Goal: Task Accomplishment & Management: Complete application form

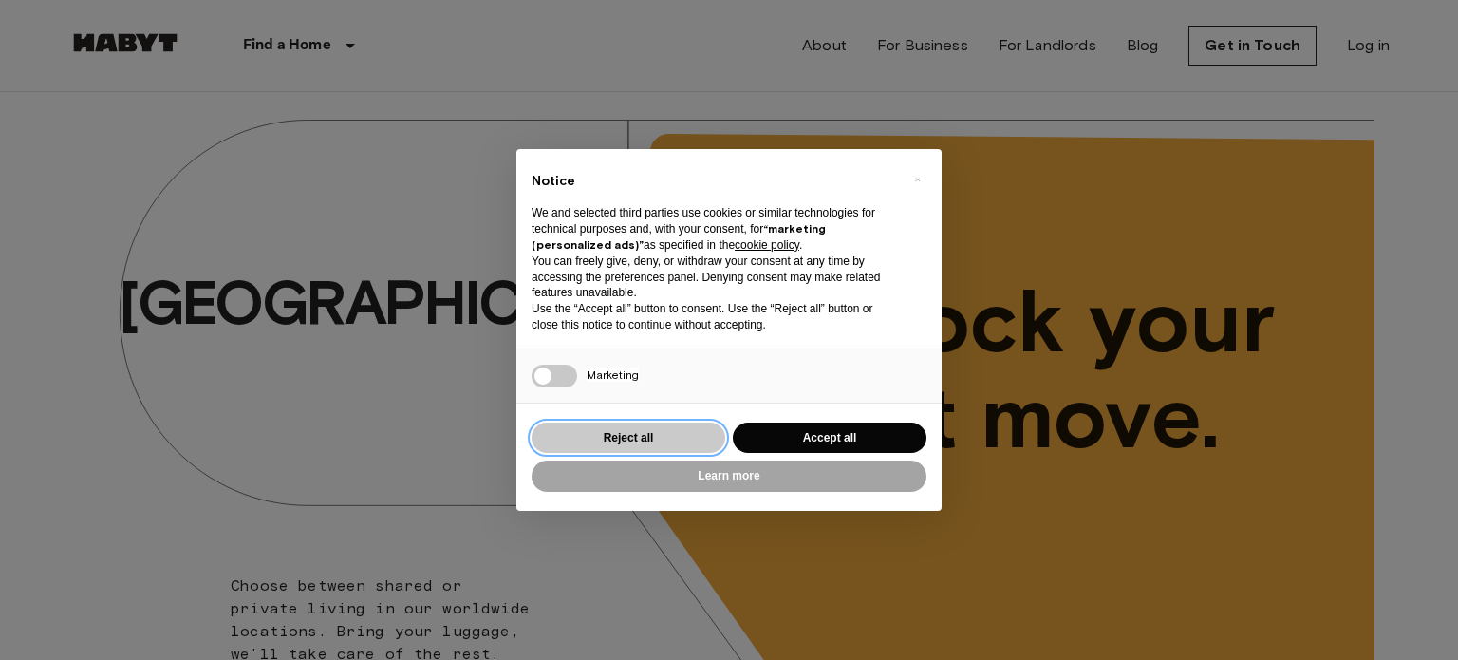
click at [629, 432] on button "Reject all" at bounding box center [628, 437] width 194 height 31
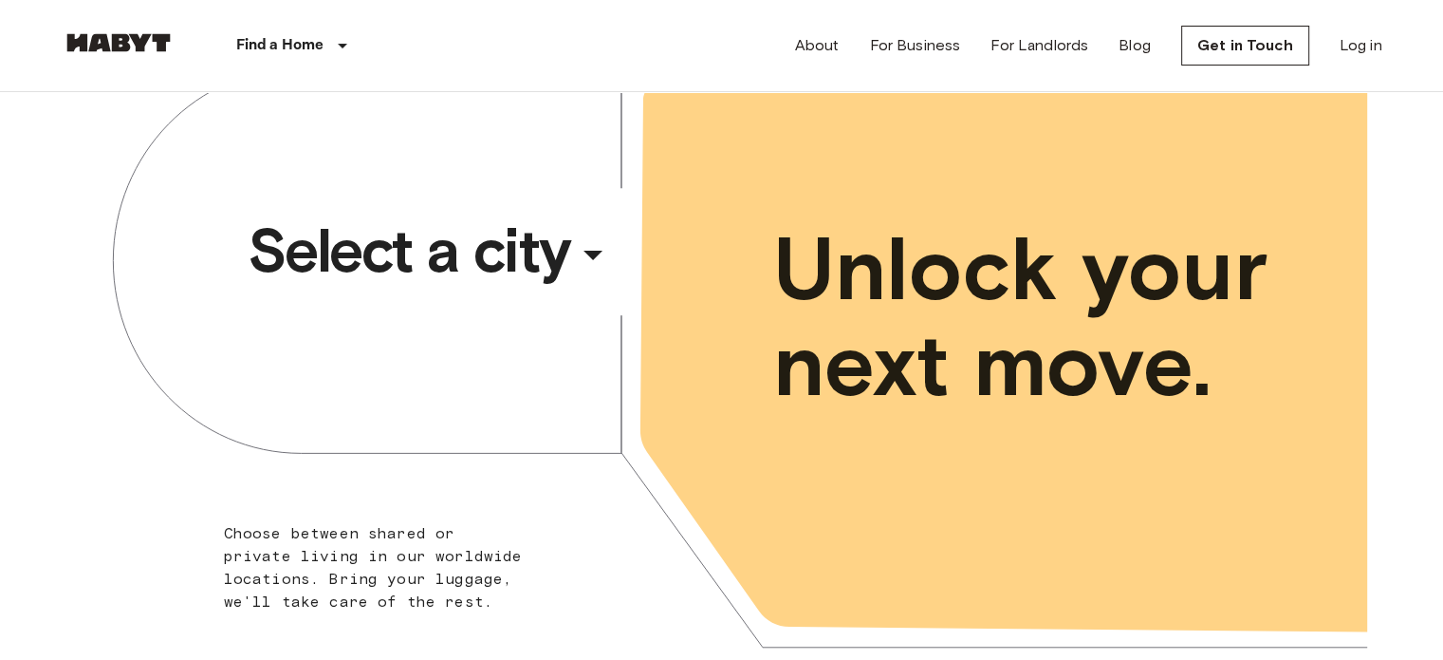
scroll to position [53, 0]
click at [567, 238] on span "Select a city" at bounding box center [409, 250] width 323 height 76
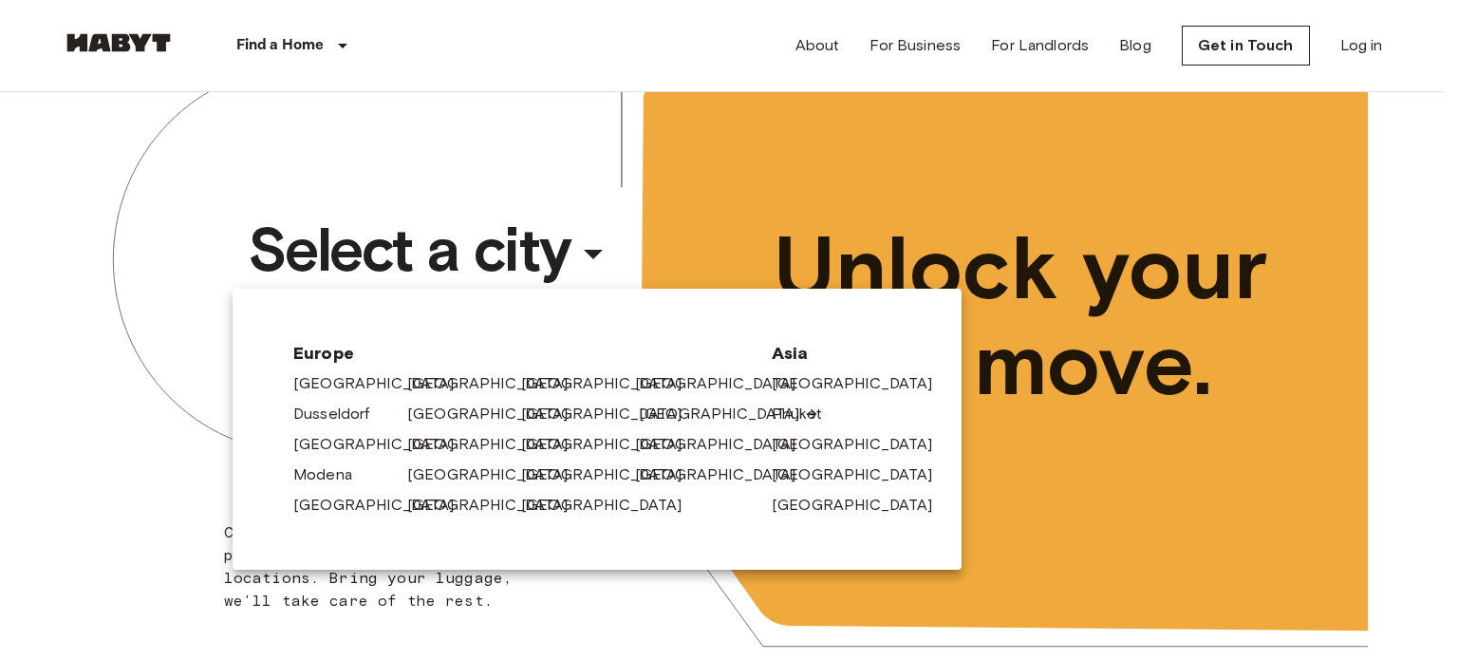
click at [679, 412] on link "[GEOGRAPHIC_DATA]" at bounding box center [729, 413] width 180 height 23
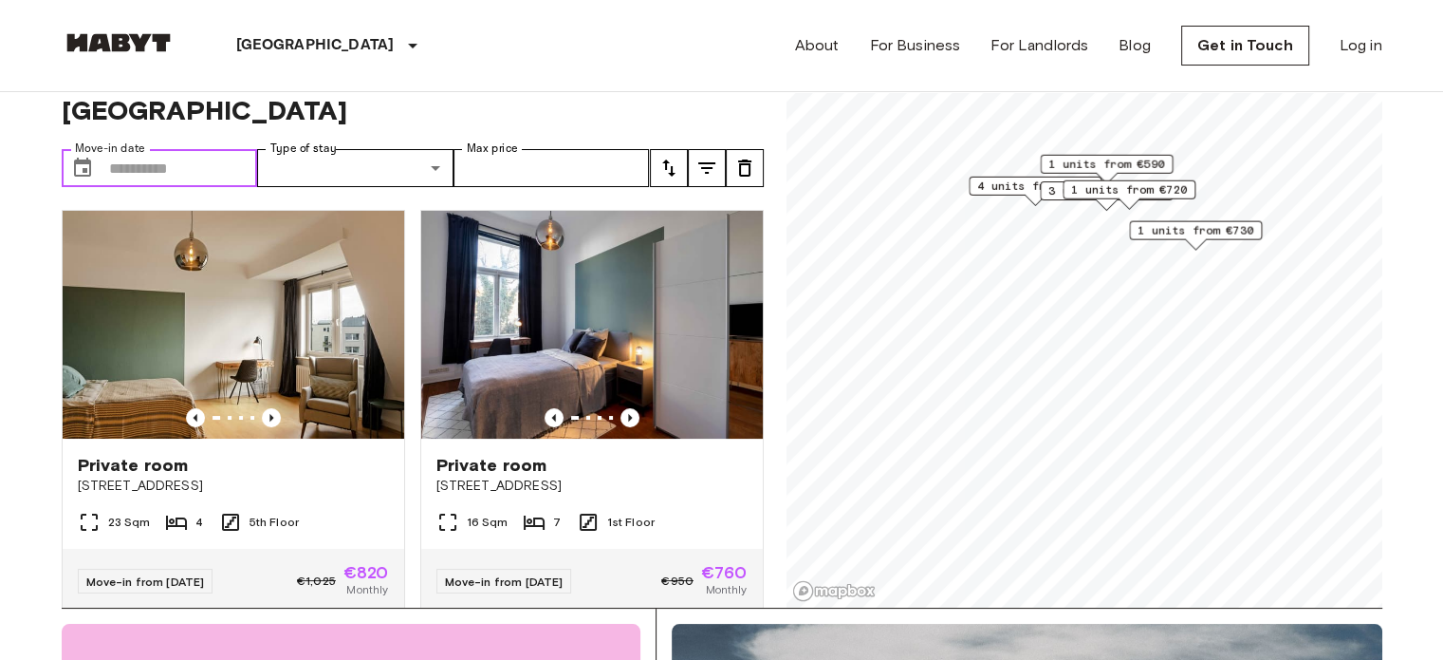
click at [224, 149] on input "Move-in date" at bounding box center [183, 168] width 149 height 38
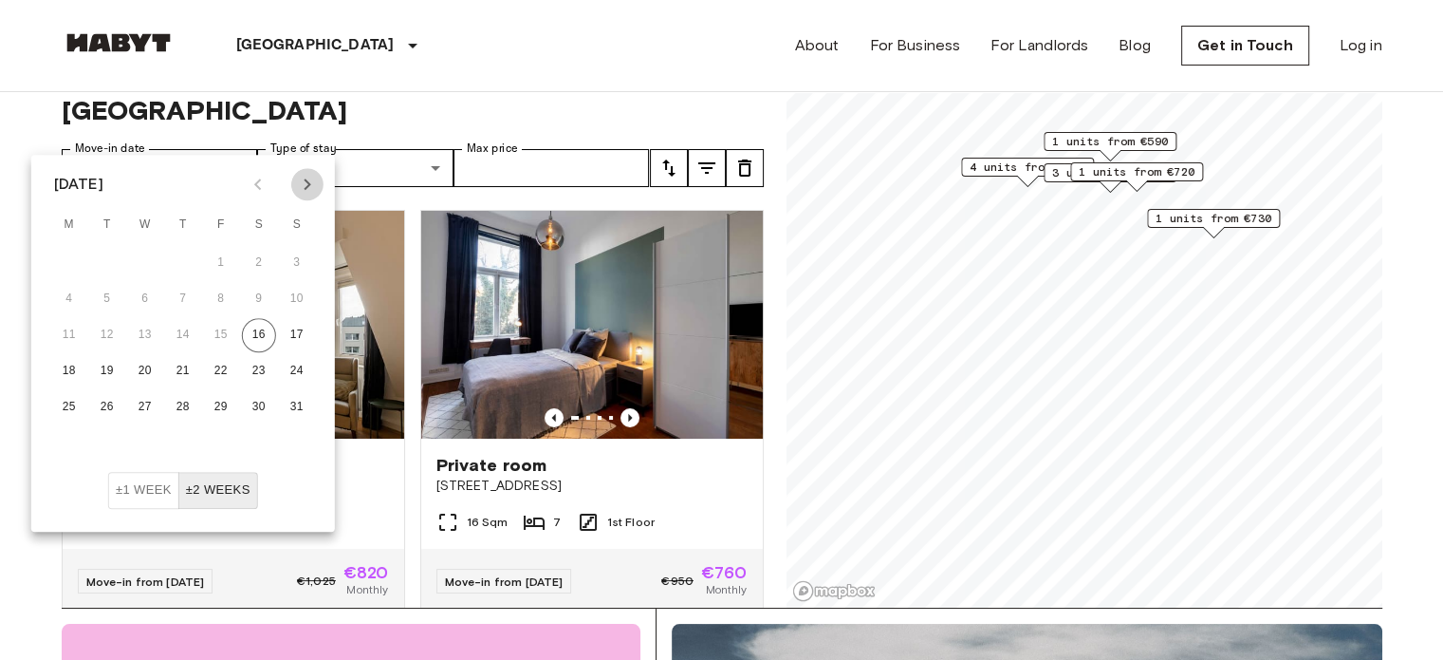
click at [296, 177] on icon "Next month" at bounding box center [307, 184] width 23 height 23
click at [140, 250] on button "1" at bounding box center [145, 263] width 34 height 34
type input "**********"
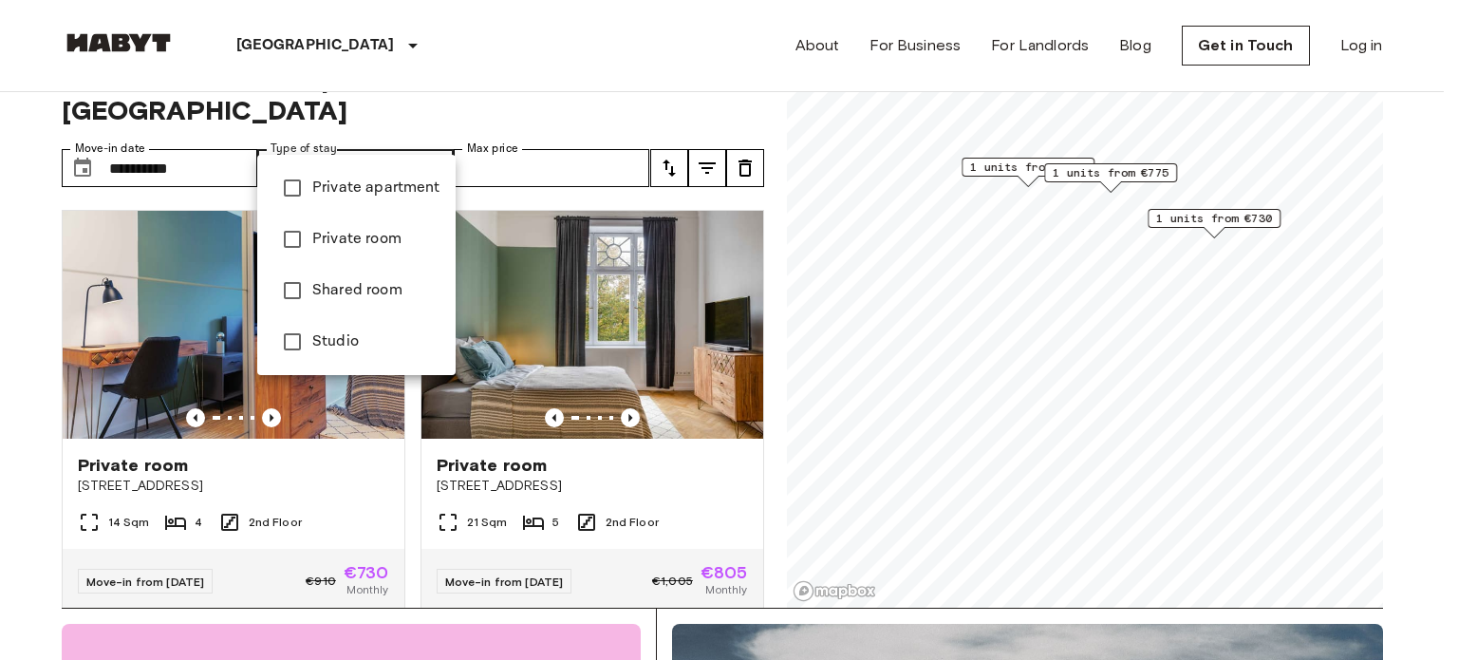
click at [487, 71] on div at bounding box center [729, 330] width 1458 height 660
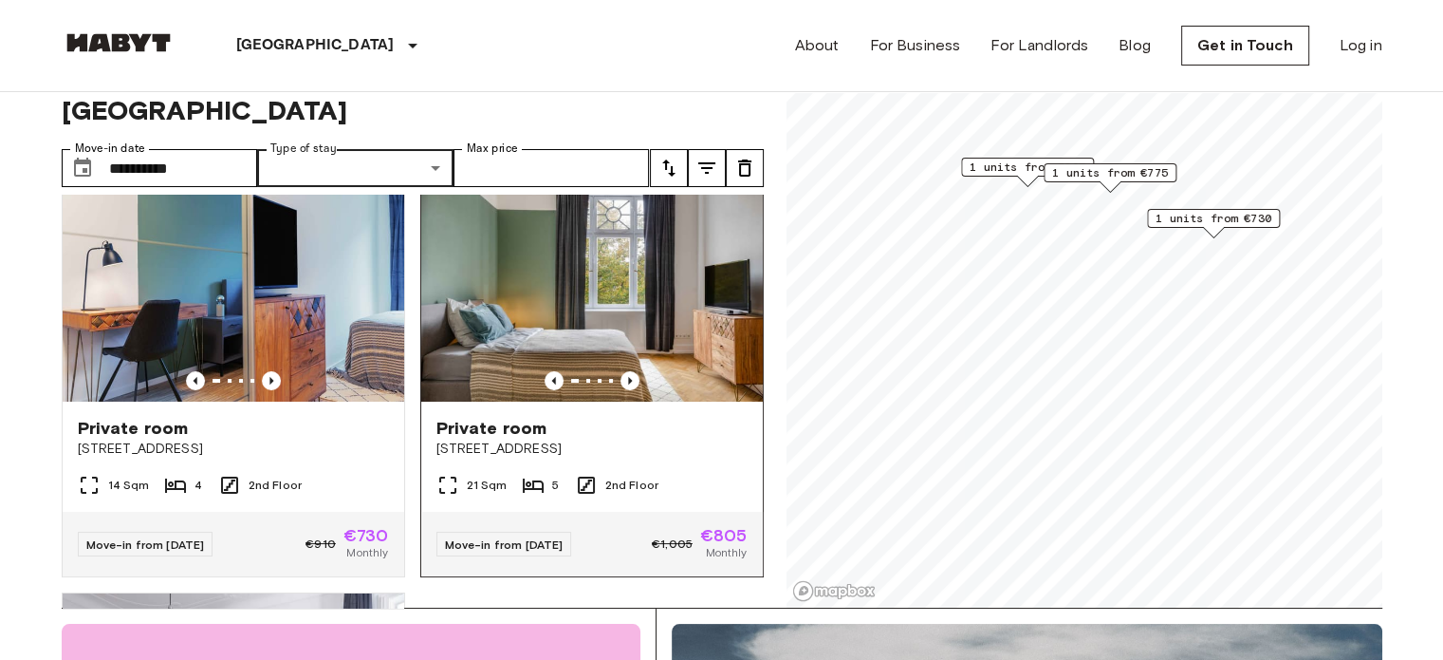
scroll to position [38, 0]
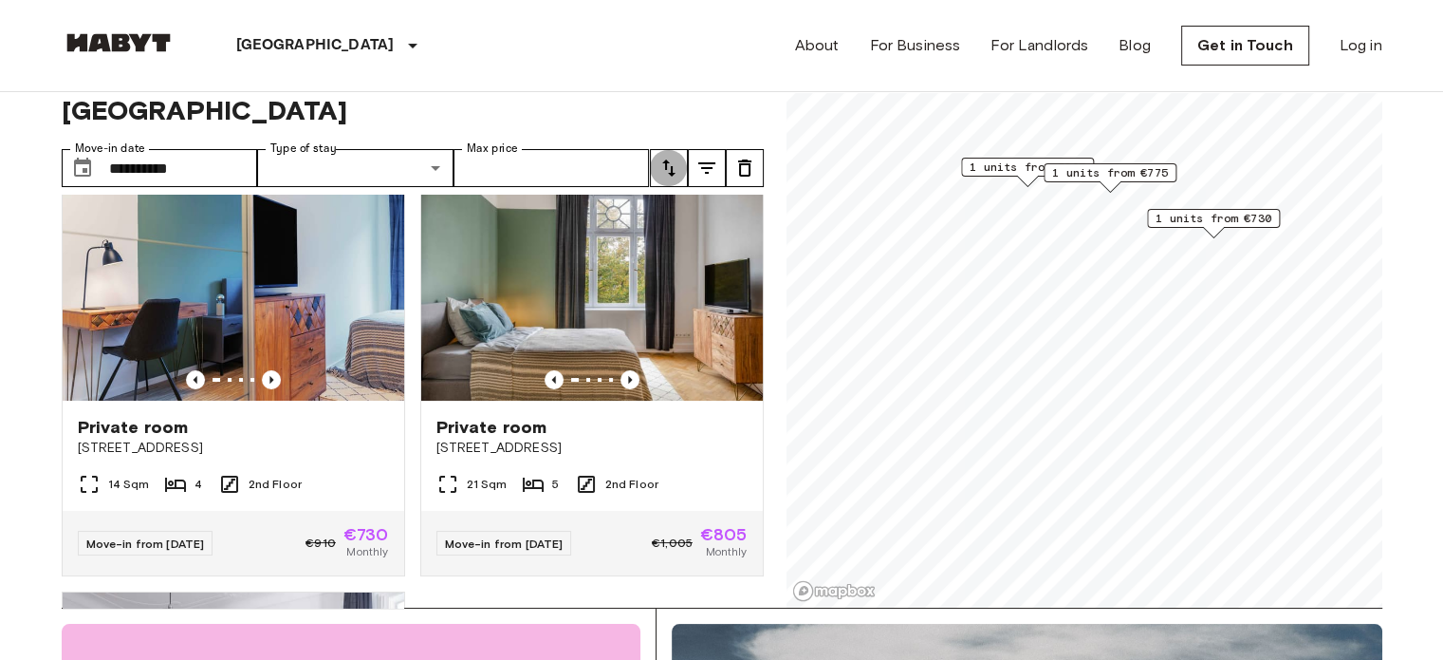
click at [667, 157] on icon "tune" at bounding box center [669, 168] width 23 height 23
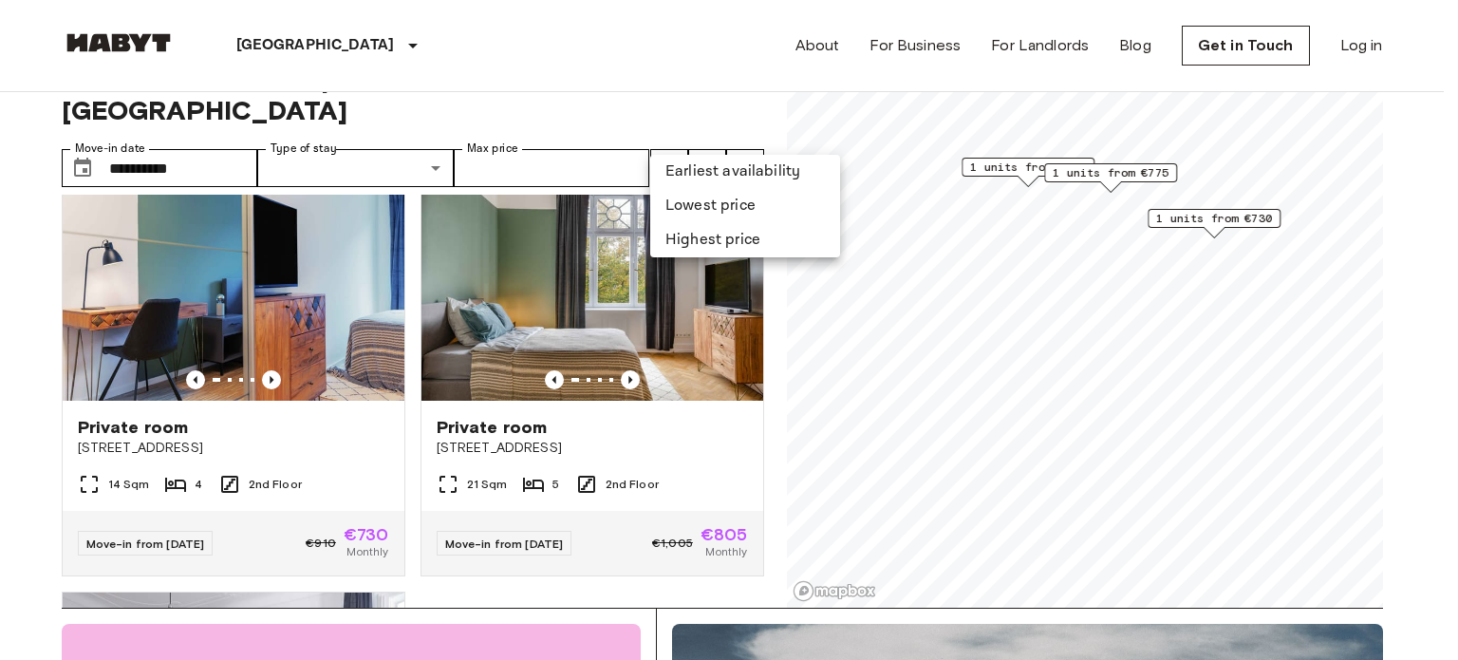
click at [600, 130] on div at bounding box center [729, 330] width 1458 height 660
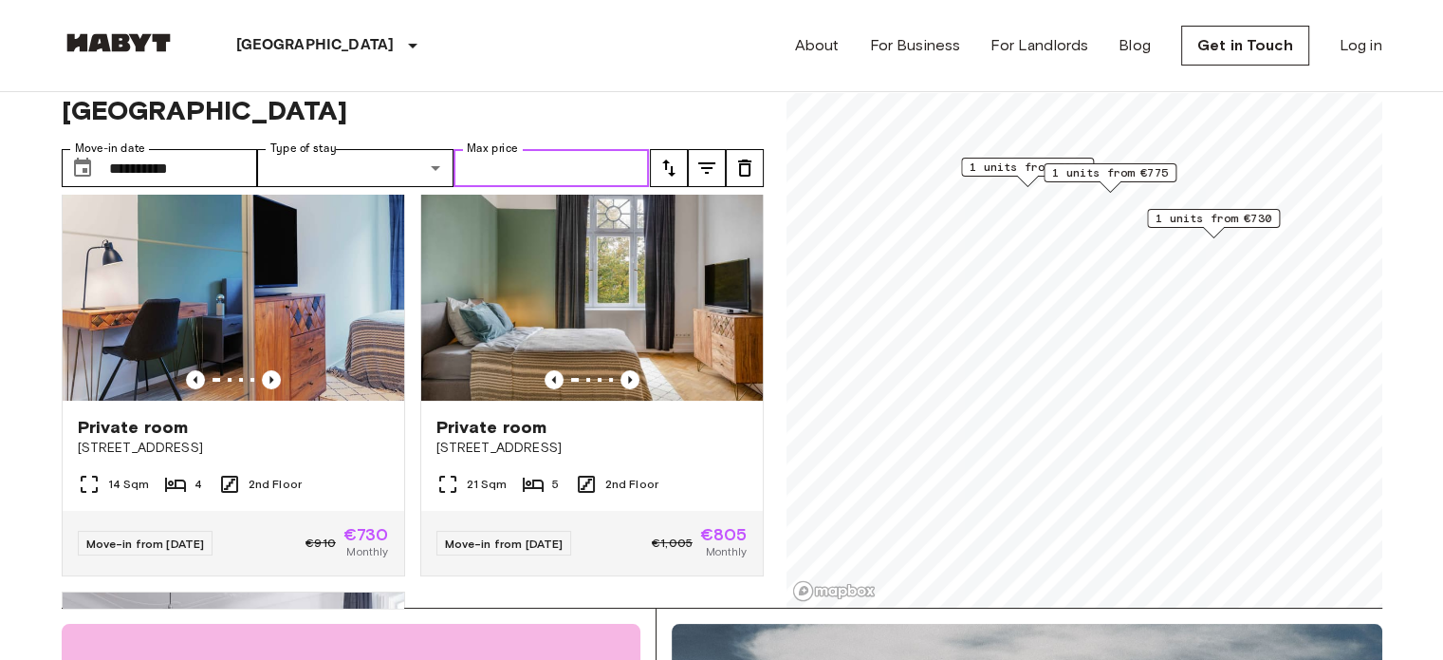
click at [600, 149] on input "Max price" at bounding box center [552, 168] width 196 height 38
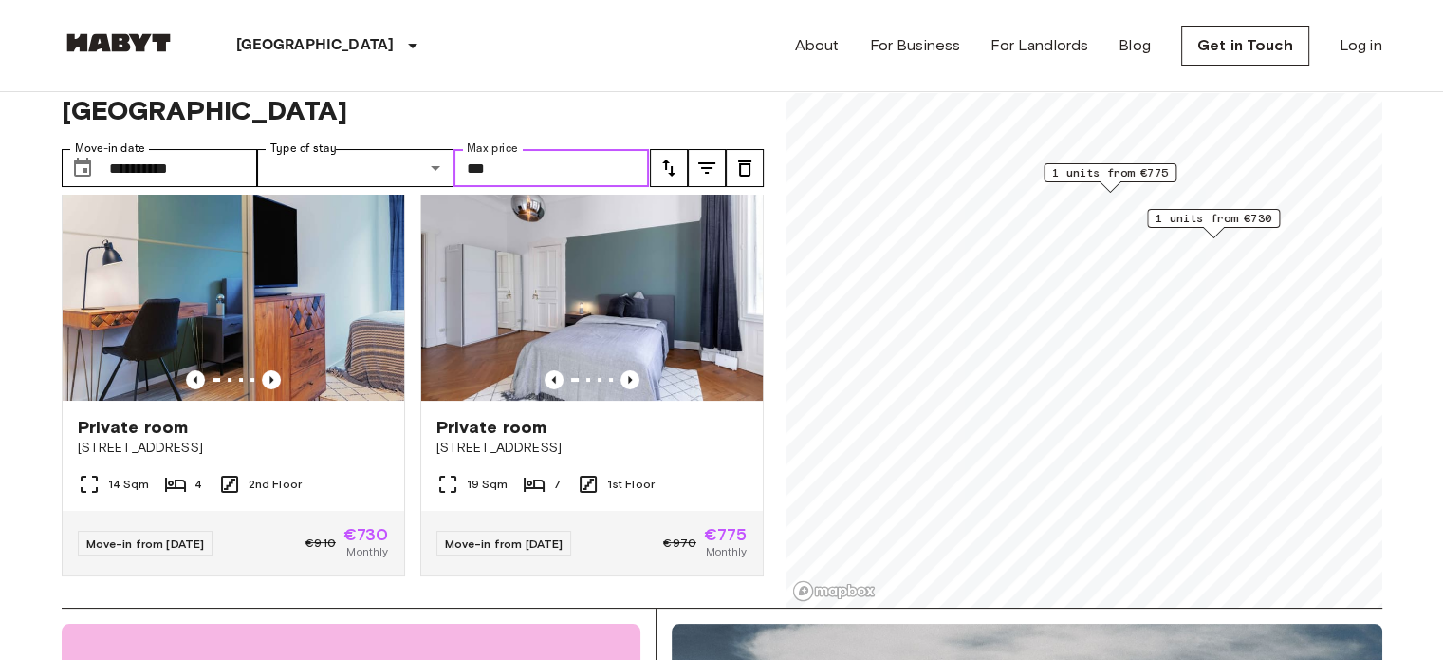
scroll to position [35, 0]
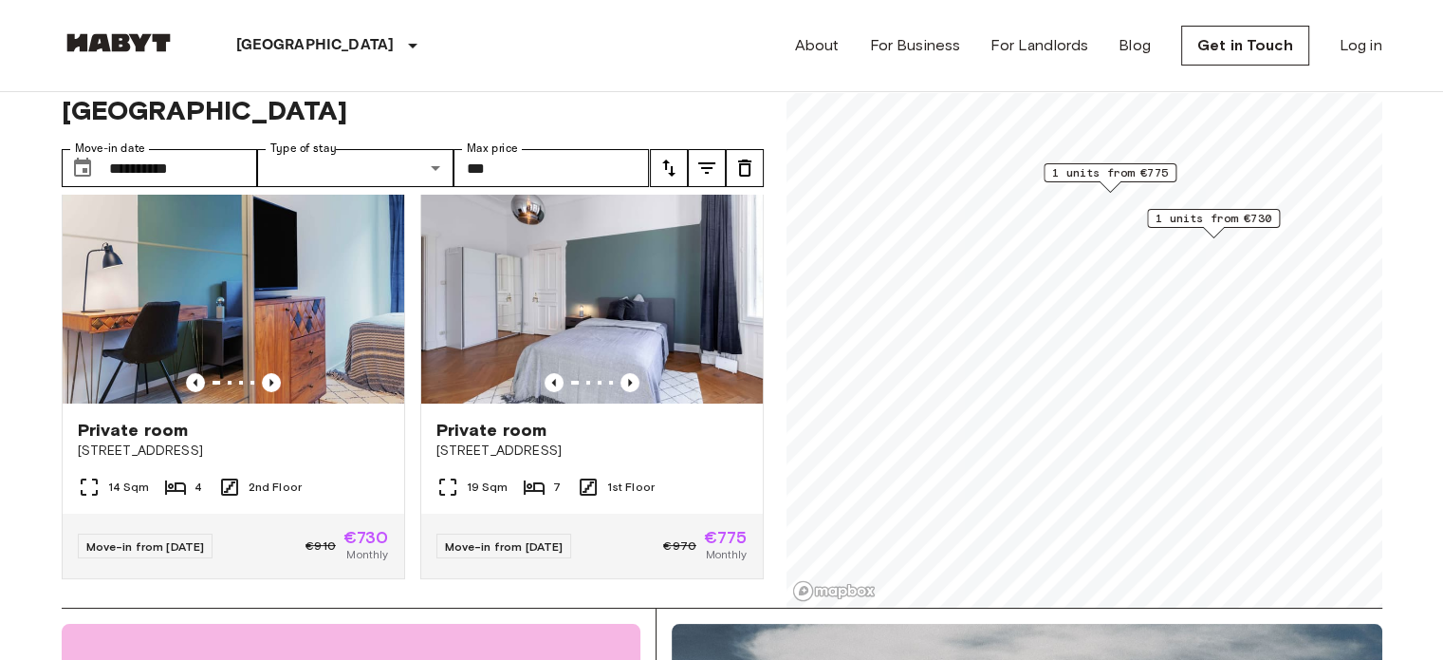
click at [705, 73] on div "Hamburg Europe Amsterdam Berlin Brussels Cologne Dusseldorf Frankfurt Graz Hamb…" at bounding box center [722, 45] width 1321 height 91
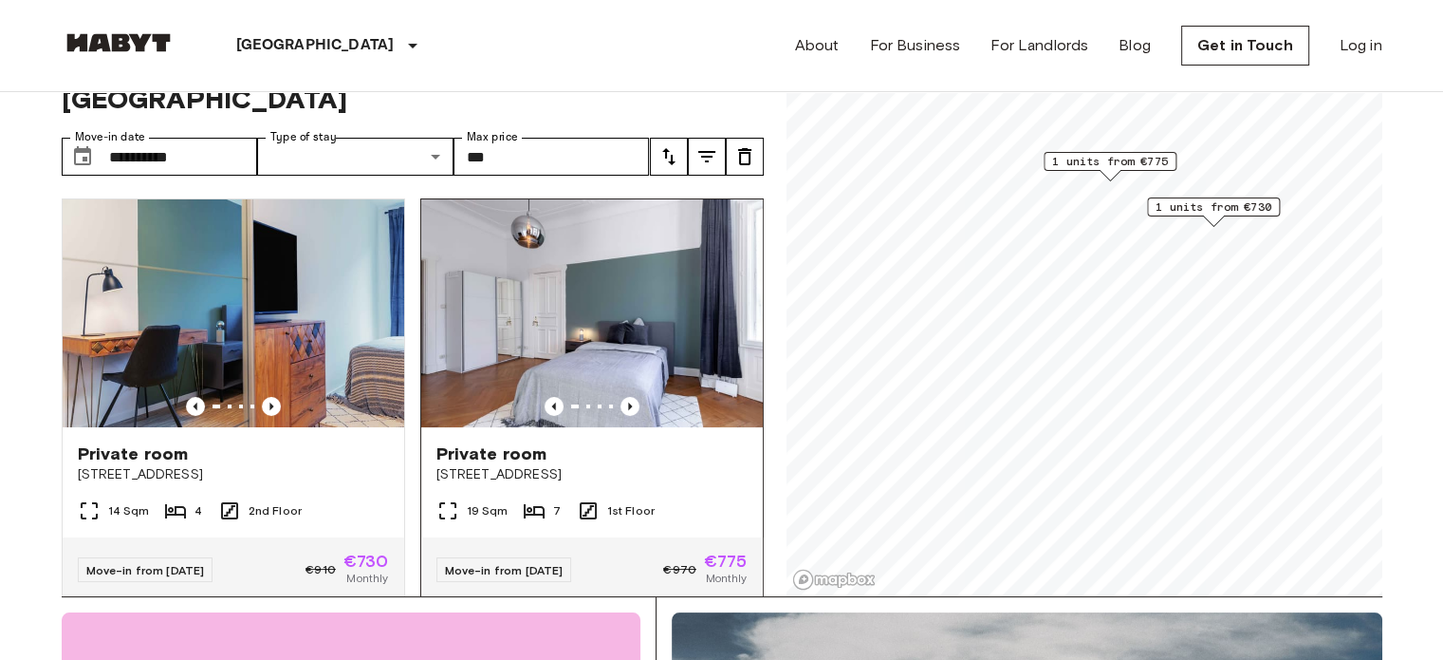
scroll to position [65, 0]
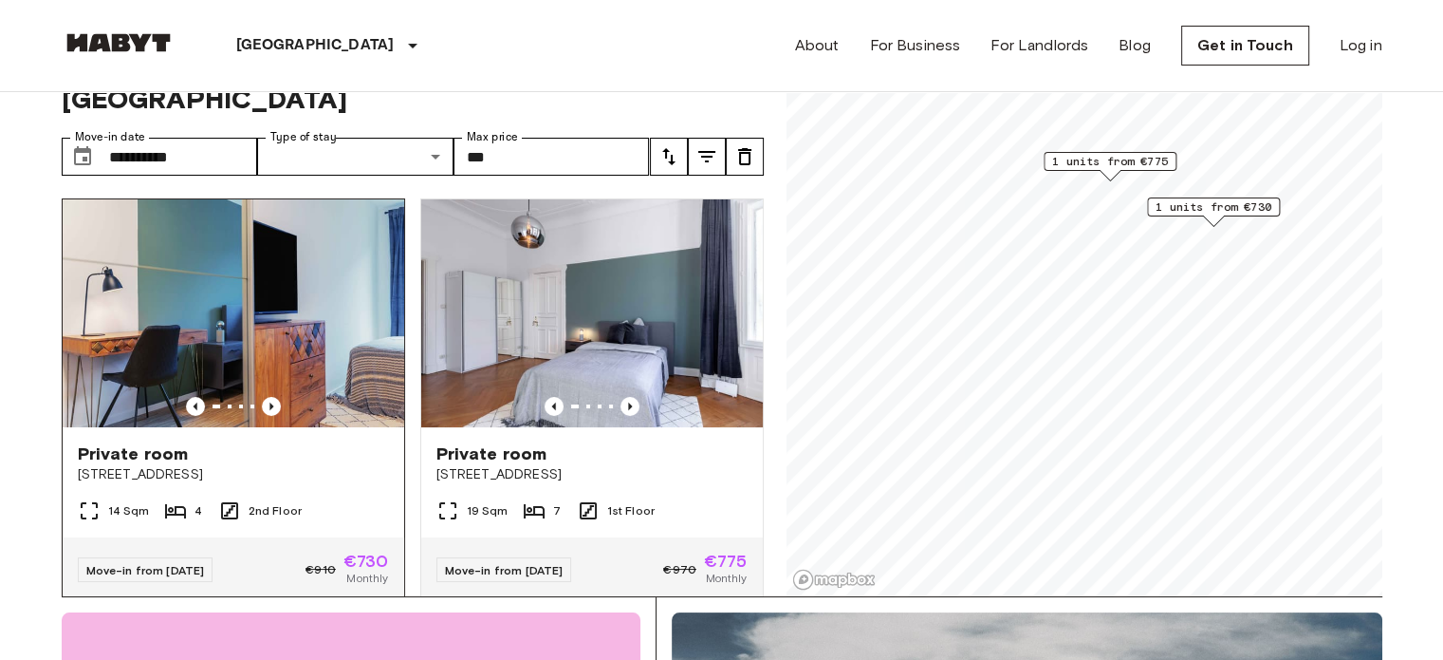
click at [159, 442] on span "Private room" at bounding box center [133, 453] width 111 height 23
click at [270, 397] on icon "Previous image" at bounding box center [271, 406] width 19 height 19
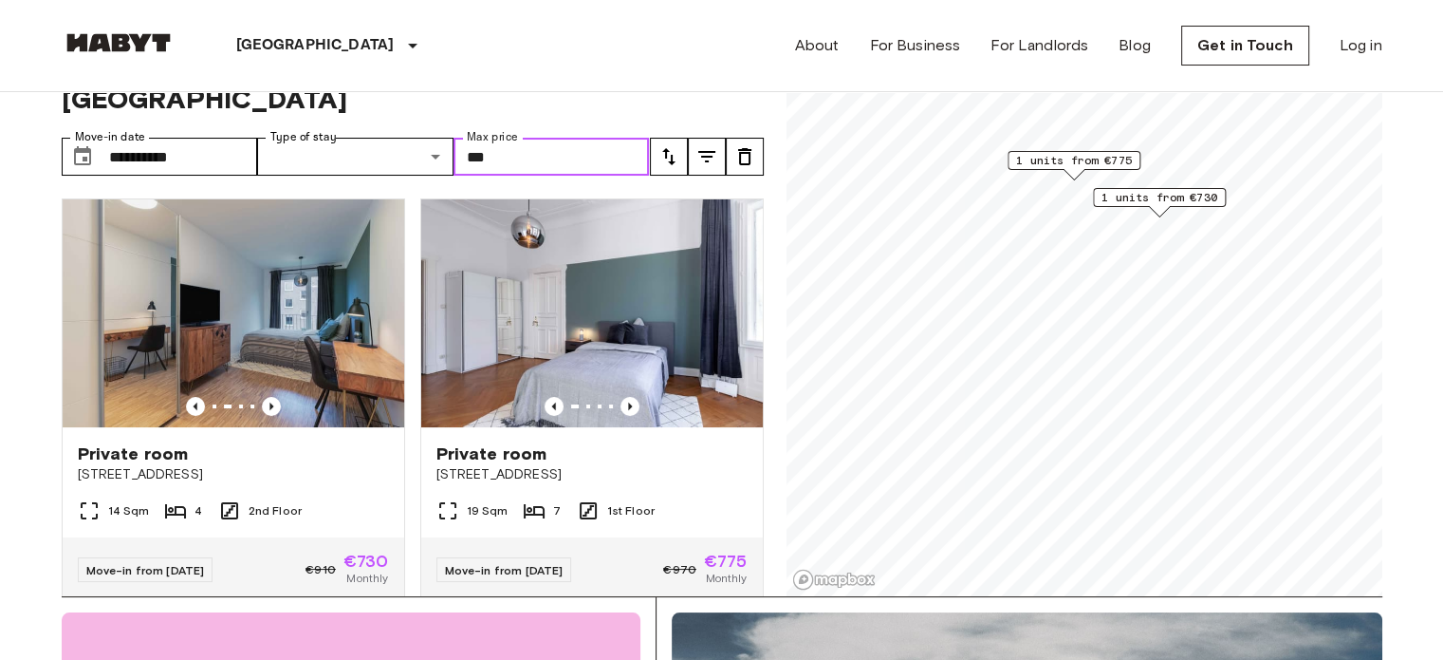
click at [532, 139] on input "***" at bounding box center [552, 157] width 196 height 38
type input "*"
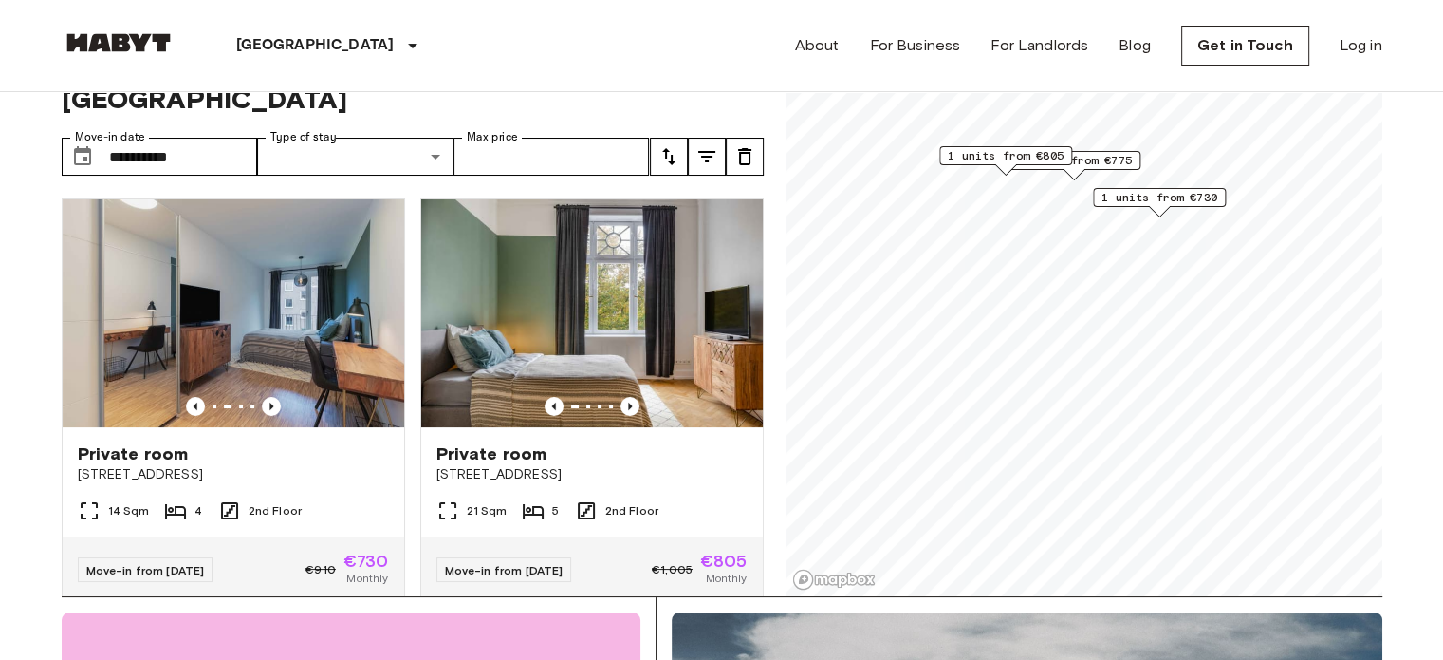
click at [463, 51] on div "Hamburg Europe Amsterdam Berlin Brussels Cologne Dusseldorf Frankfurt Graz Hamb…" at bounding box center [722, 45] width 1321 height 91
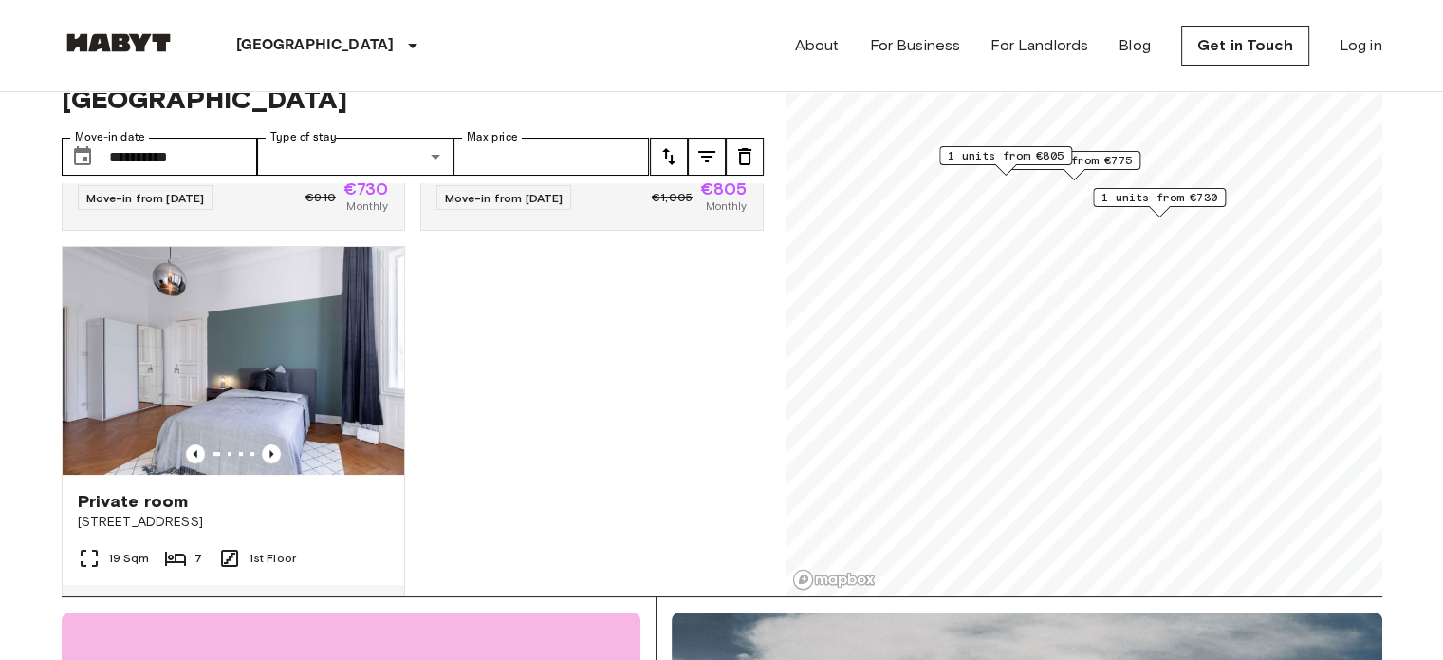
scroll to position [421, 0]
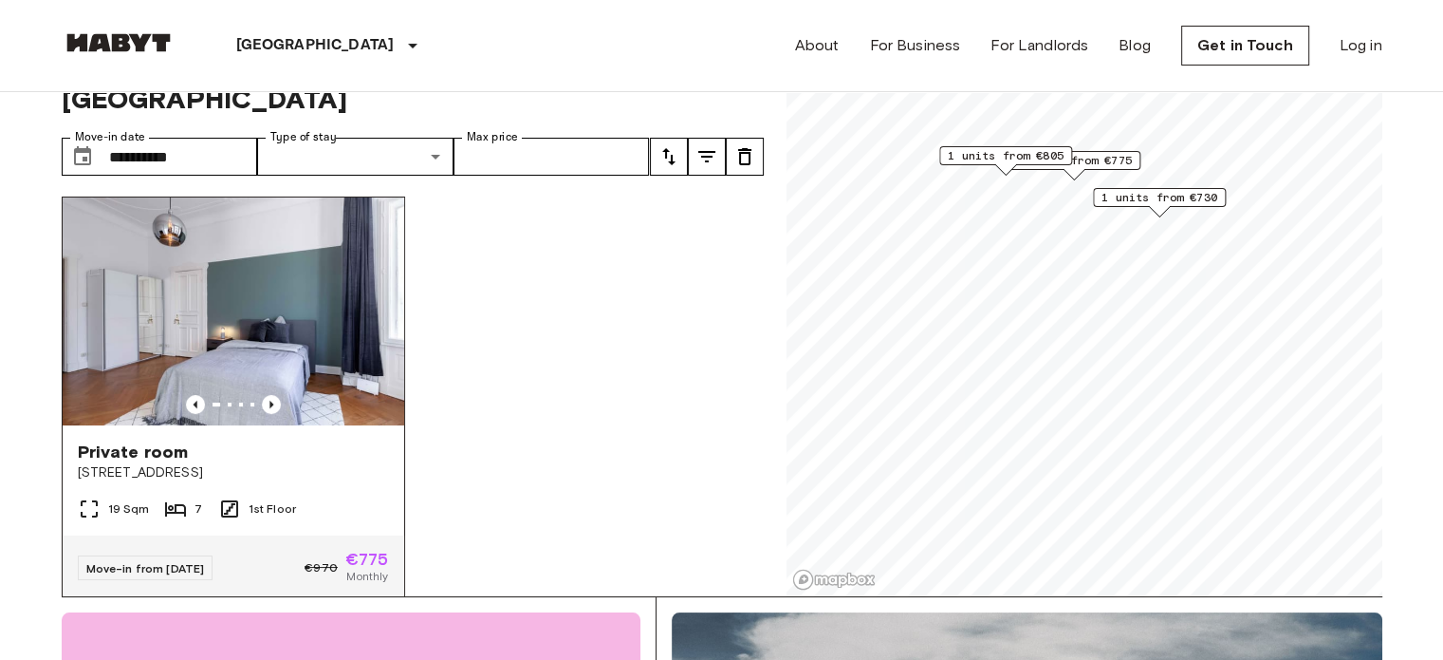
click at [319, 395] on div at bounding box center [234, 404] width 342 height 19
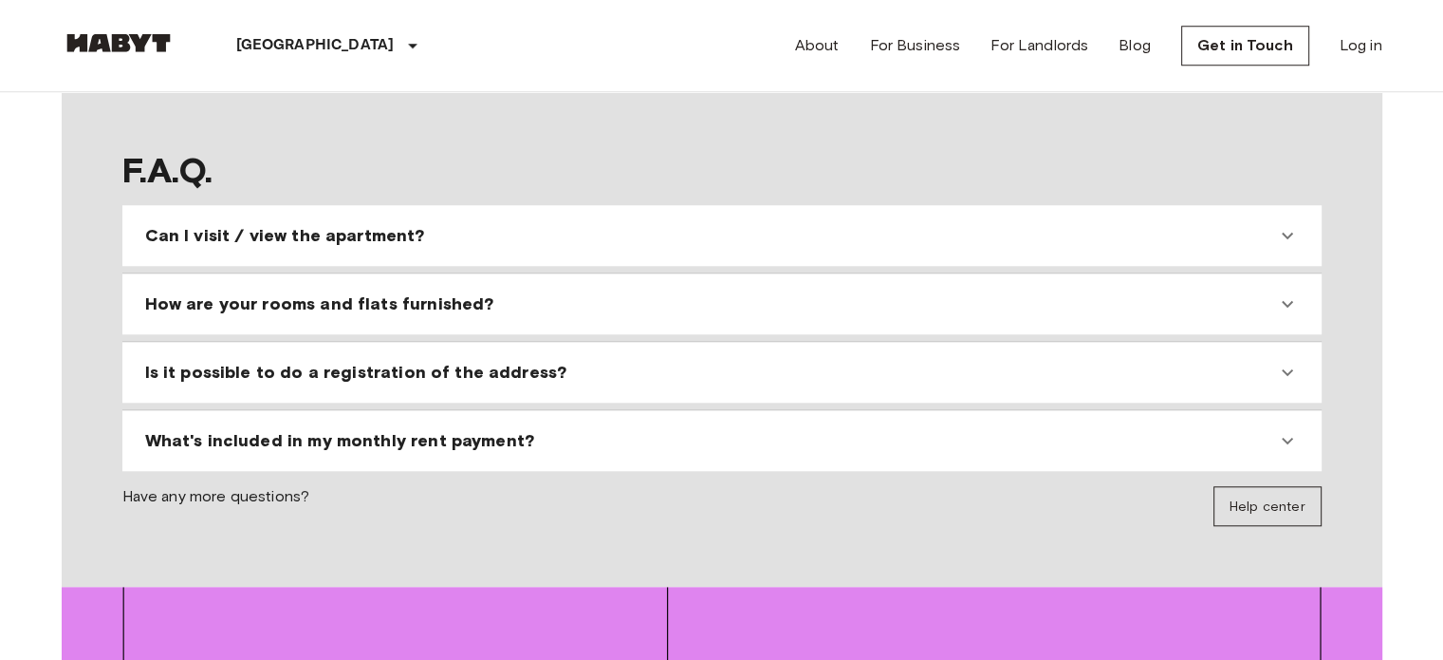
scroll to position [1744, 0]
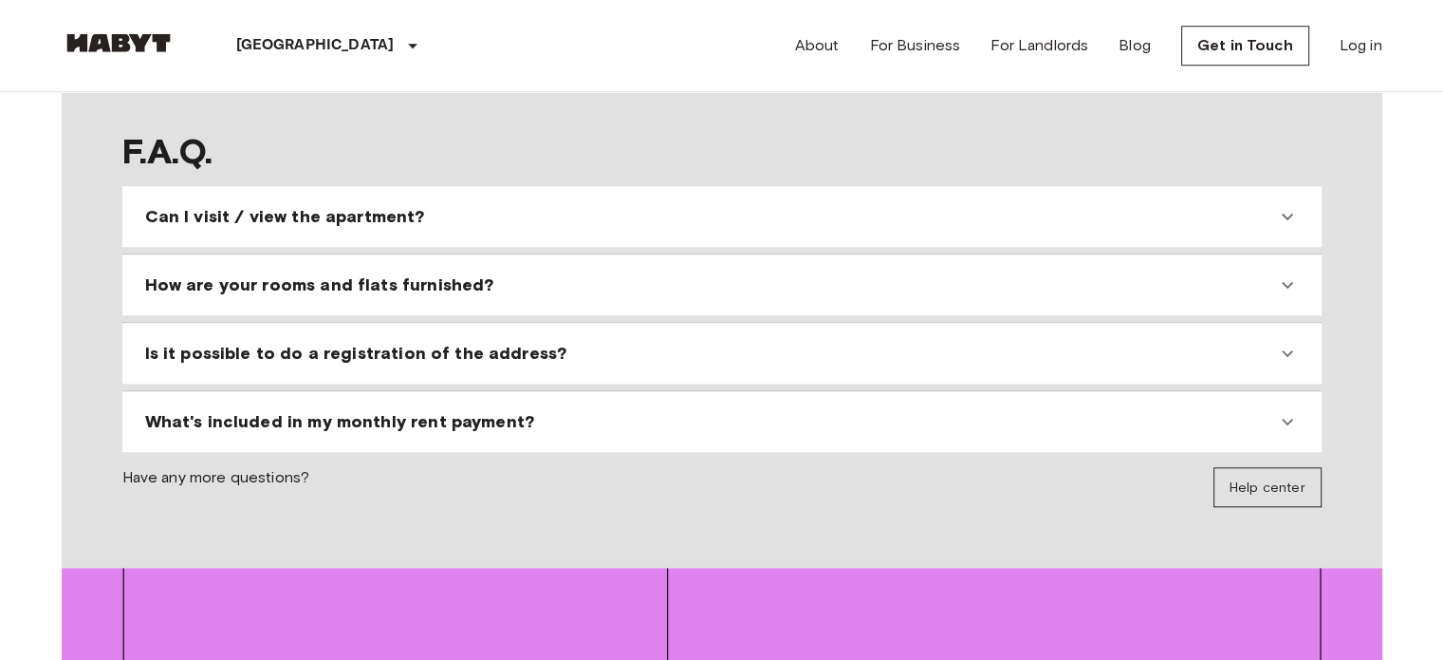
drag, startPoint x: 614, startPoint y: 552, endPoint x: 506, endPoint y: 354, distance: 225.9
click at [506, 399] on div "What's included in my monthly rent payment?" at bounding box center [722, 422] width 1184 height 46
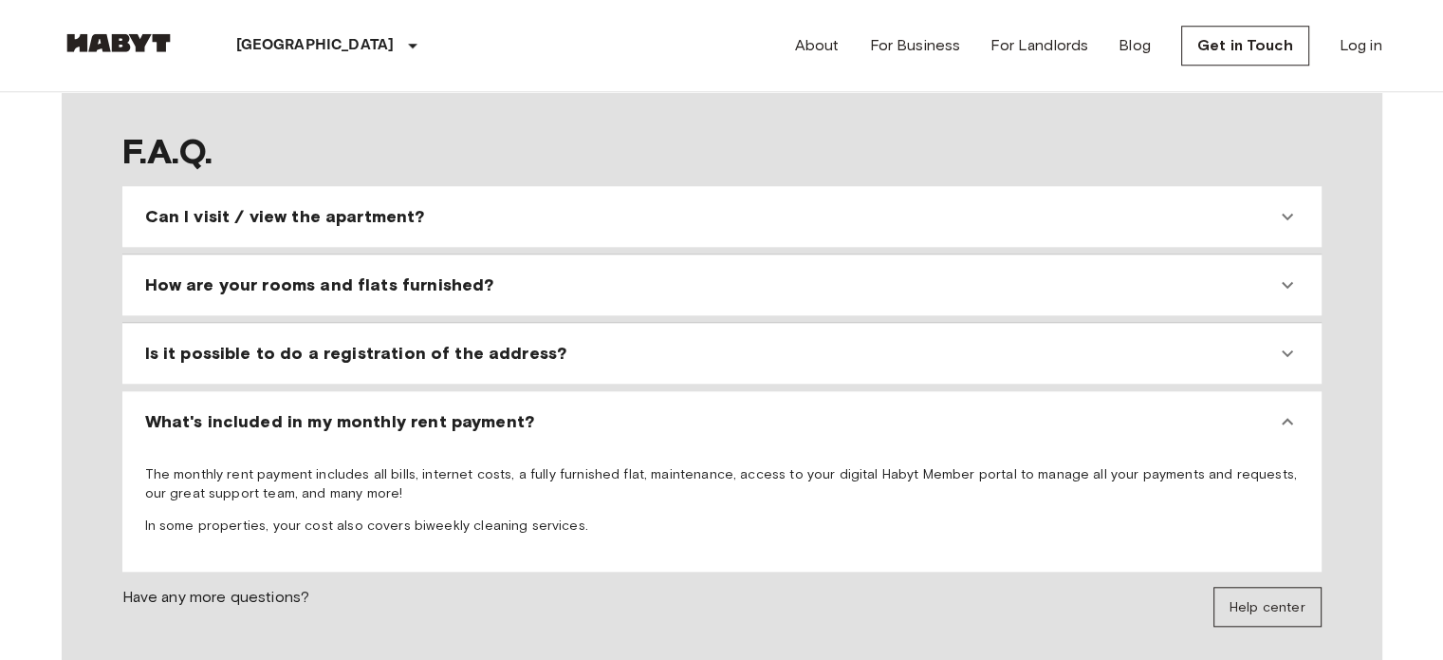
click at [556, 342] on div "Is it possible to do a registration of the address?" at bounding box center [710, 353] width 1131 height 23
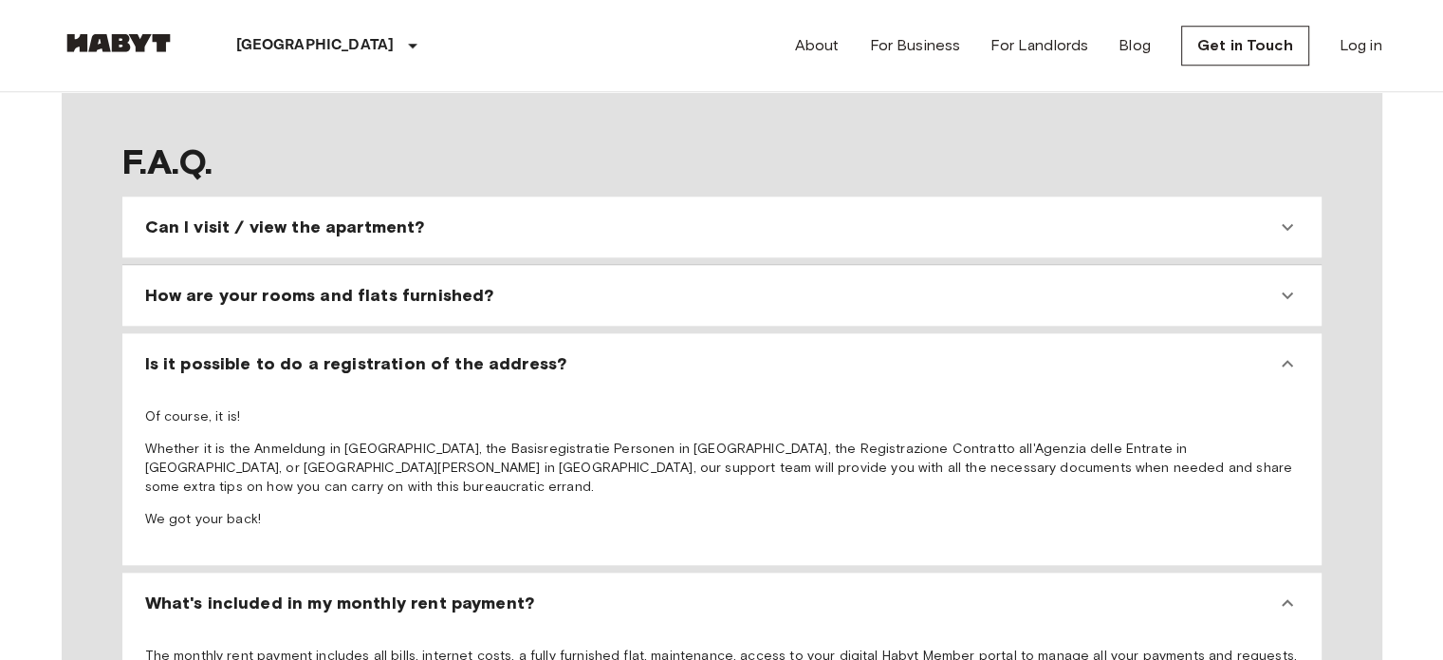
scroll to position [1733, 0]
click at [566, 273] on div "How are your rooms and flats furnished?" at bounding box center [722, 296] width 1184 height 46
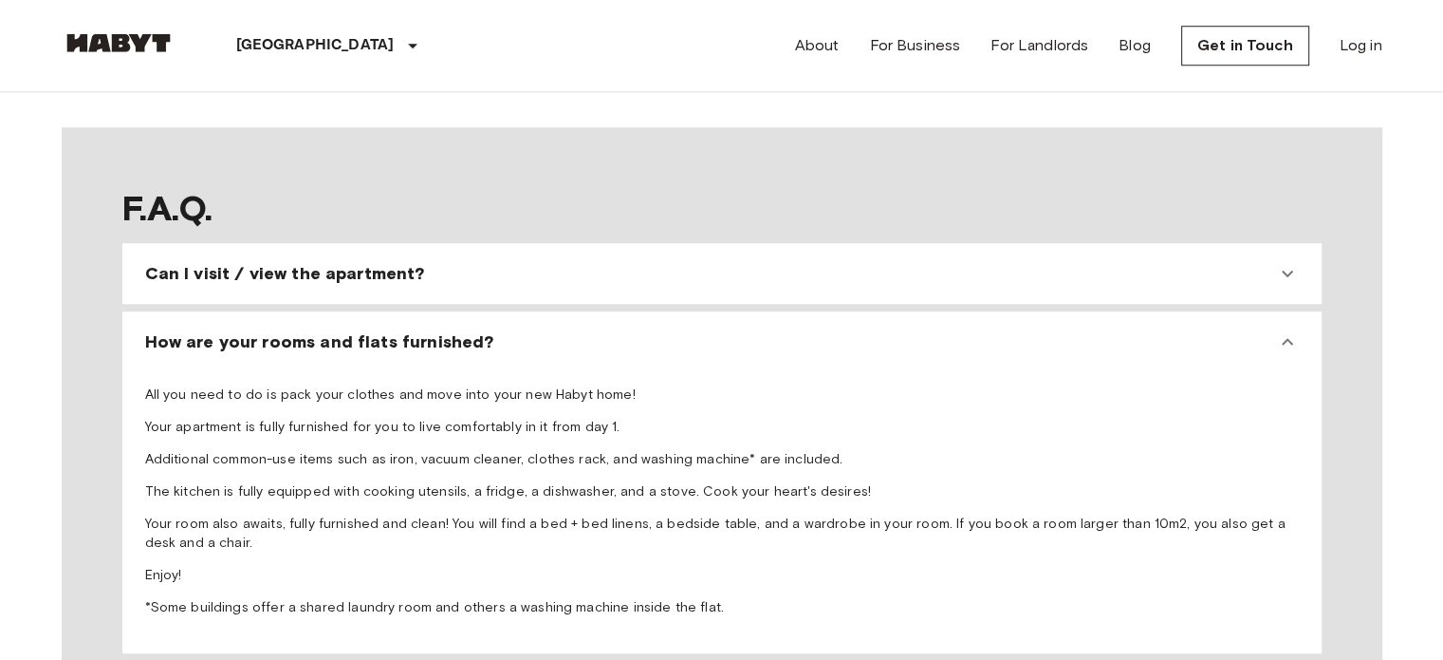
scroll to position [1685, 0]
click at [566, 264] on div "Can I visit / view the apartment?" at bounding box center [710, 275] width 1131 height 23
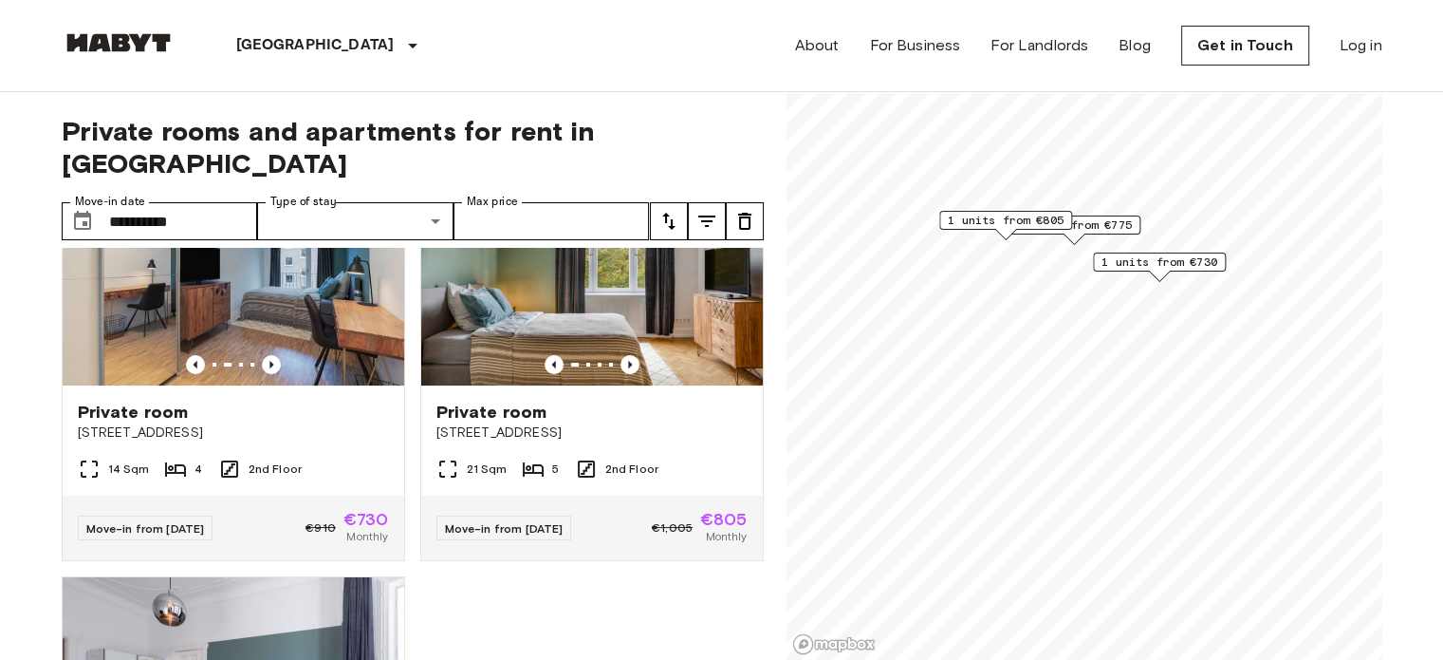
scroll to position [106, 0]
click at [1352, 50] on link "Log in" at bounding box center [1361, 45] width 43 height 23
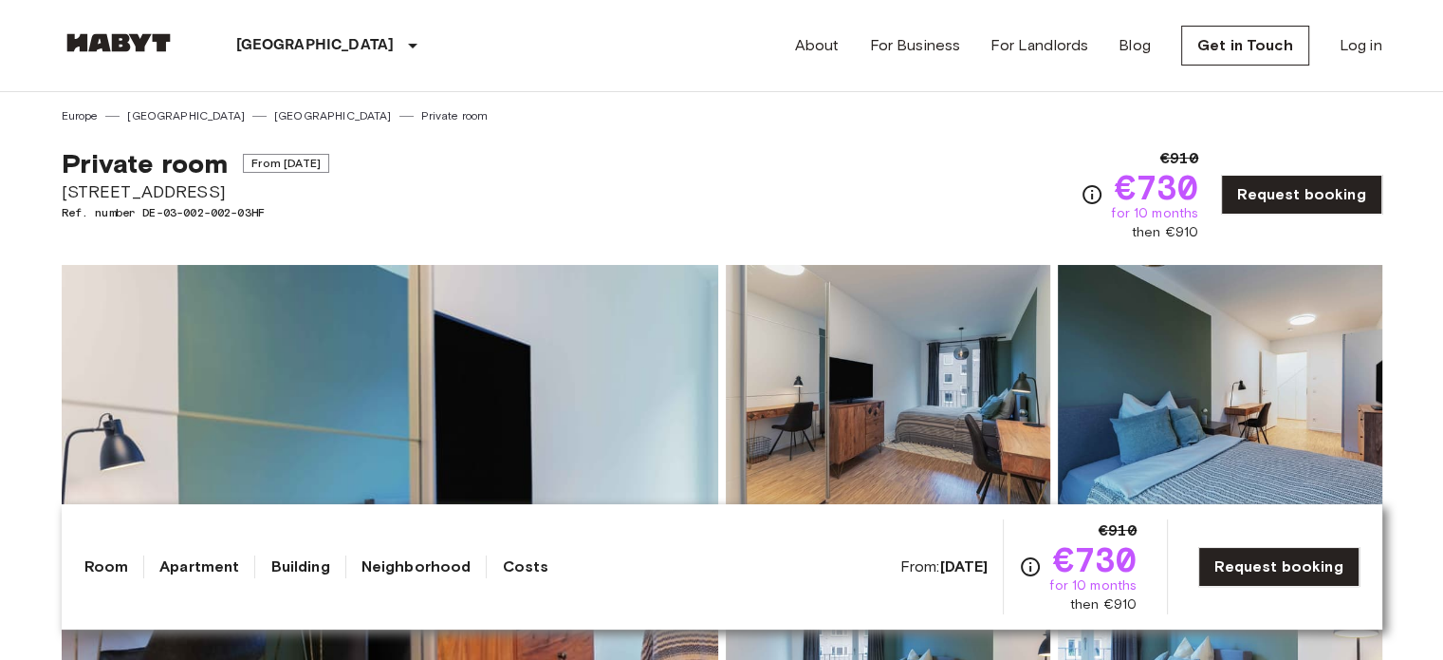
drag, startPoint x: 274, startPoint y: 188, endPoint x: 59, endPoint y: 192, distance: 215.5
copy span "Schellingstraße 13c vorne"
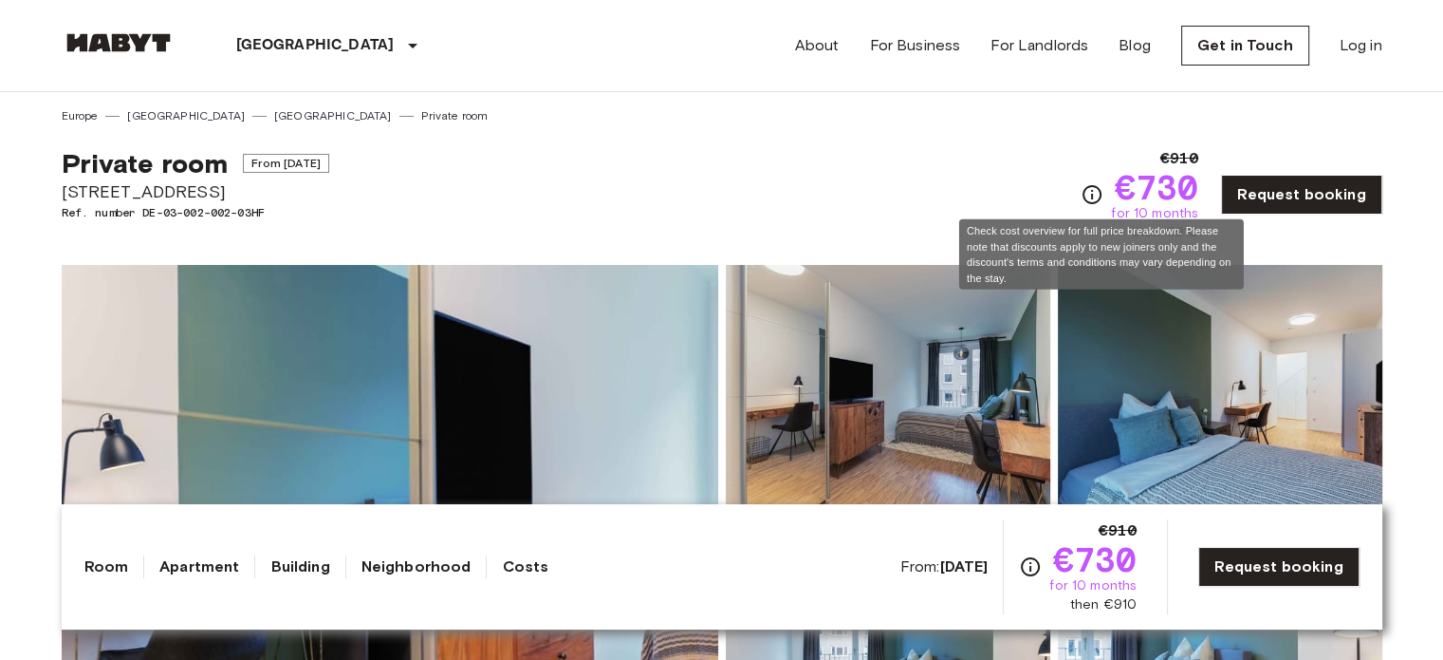
click at [1104, 195] on icon "Check cost overview for full price breakdown. Please note that discounts apply …" at bounding box center [1092, 194] width 23 height 23
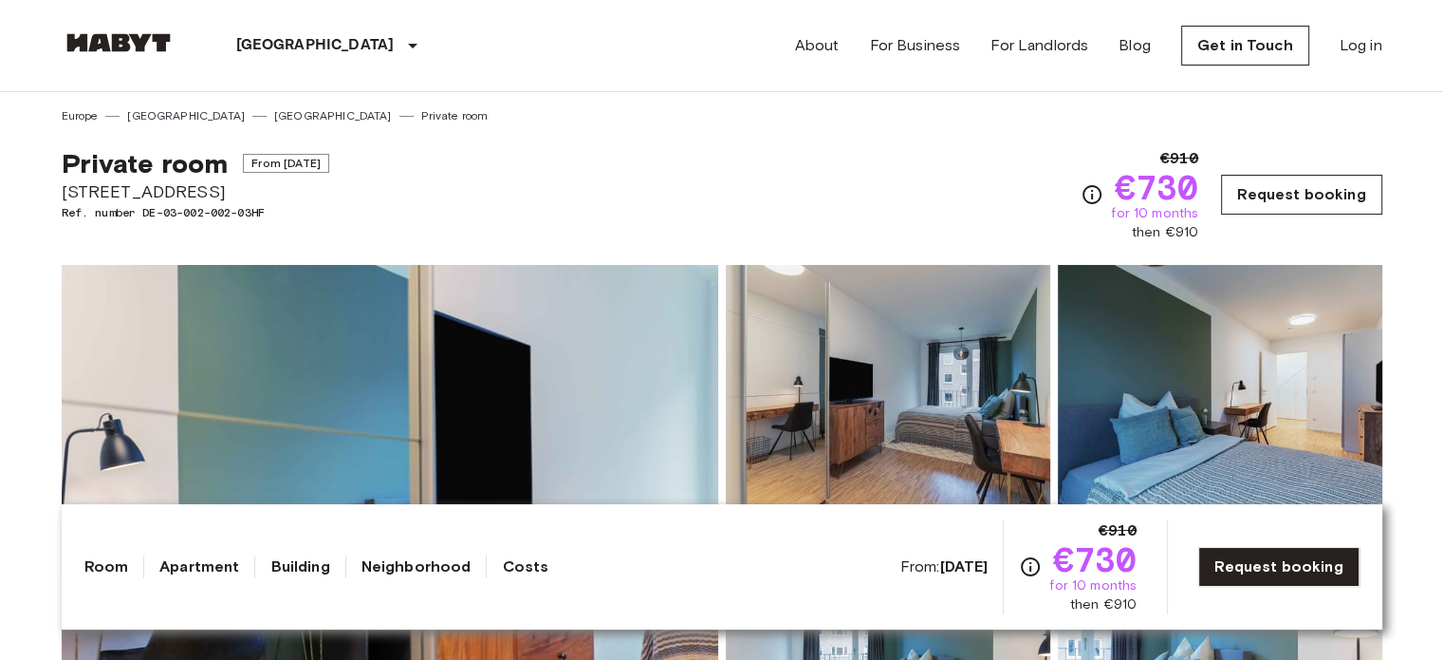
click at [1320, 192] on link "Request booking" at bounding box center [1301, 195] width 160 height 40
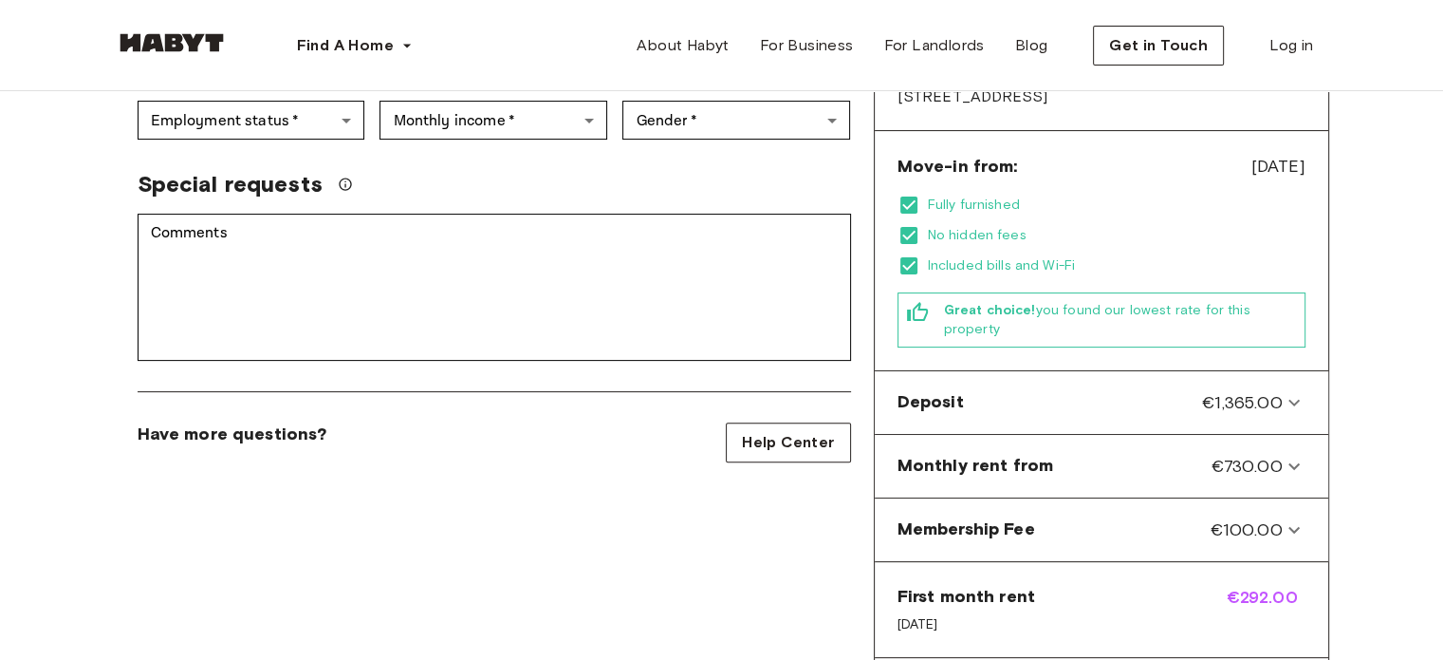
scroll to position [489, 0]
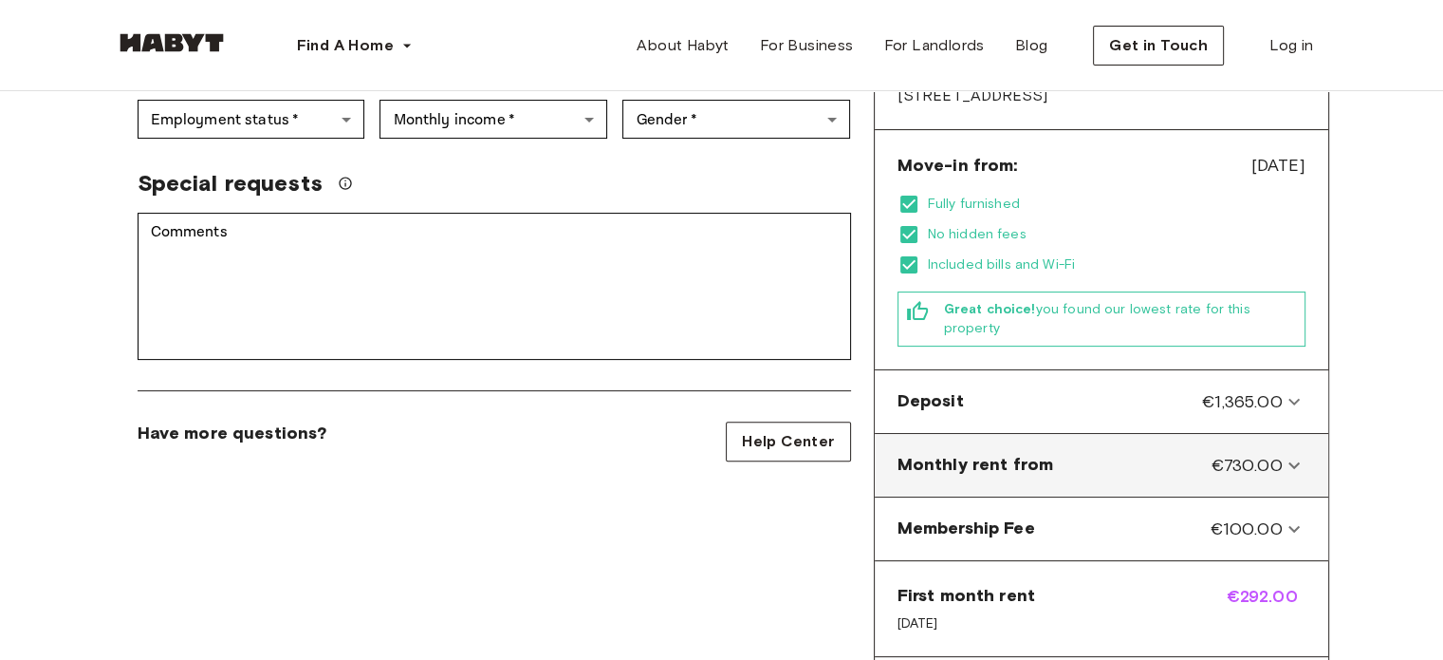
click at [1170, 441] on from-panel "Monthly rent from €730.00" at bounding box center [1102, 464] width 438 height 47
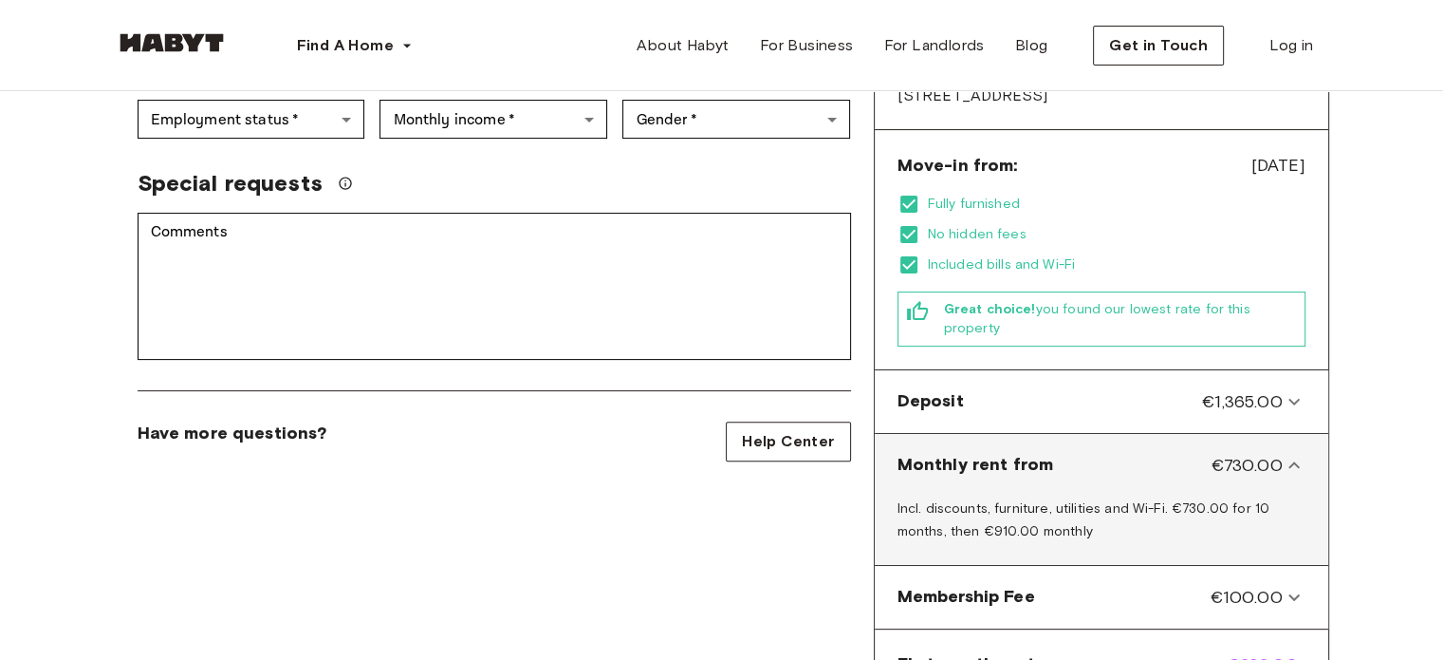
click at [1170, 441] on from-panel "Monthly rent from €730.00" at bounding box center [1102, 464] width 438 height 47
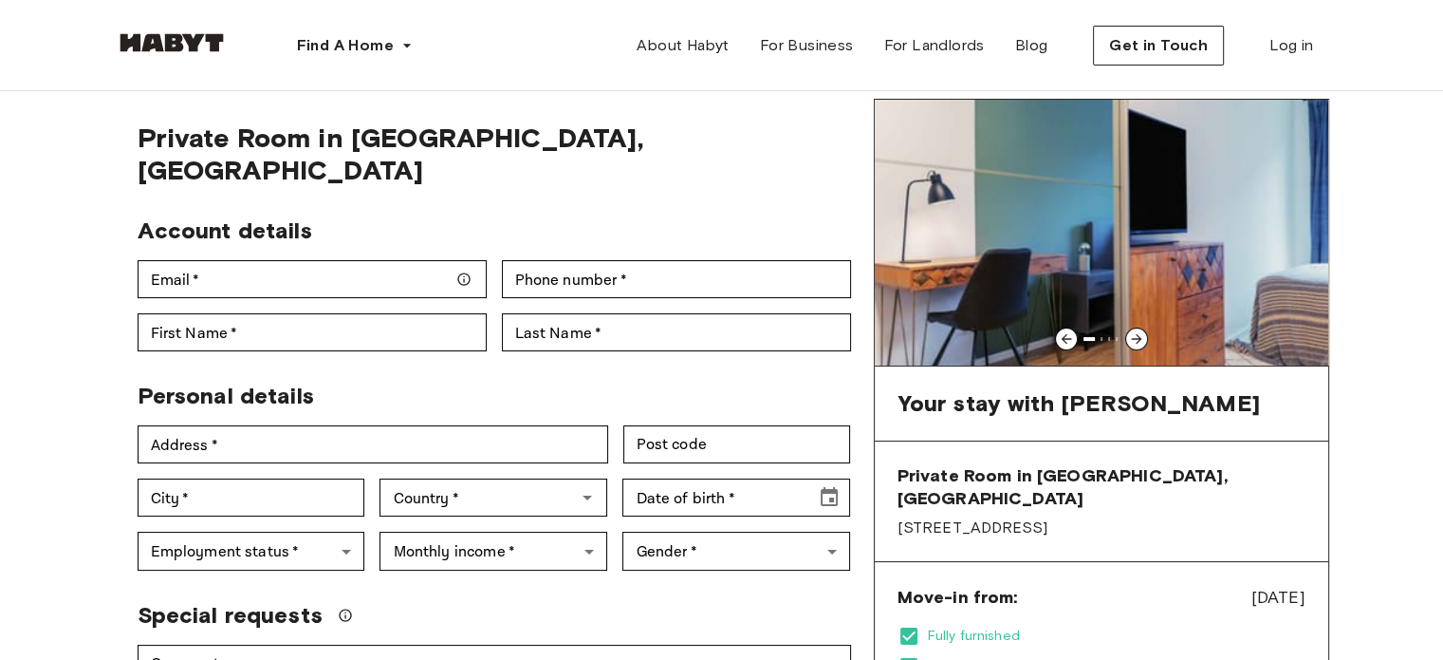
scroll to position [0, 0]
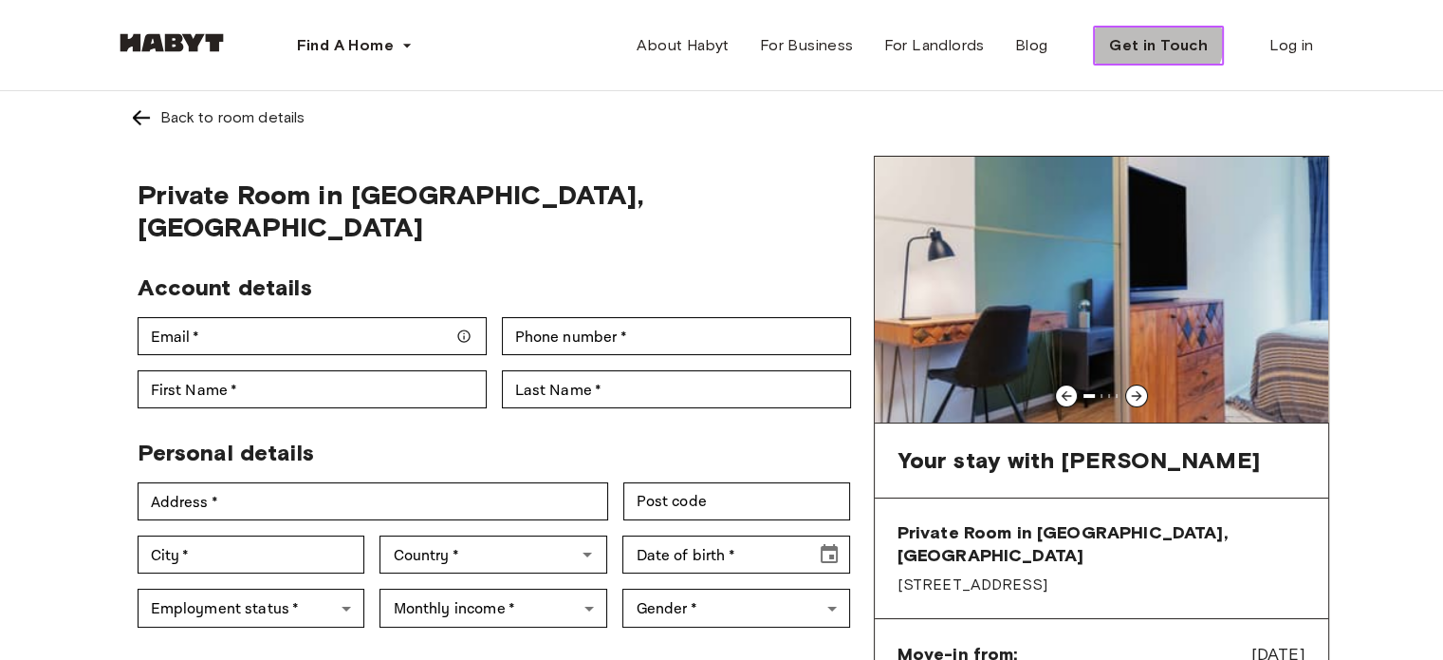
click at [1130, 27] on button "Get in Touch" at bounding box center [1158, 46] width 131 height 40
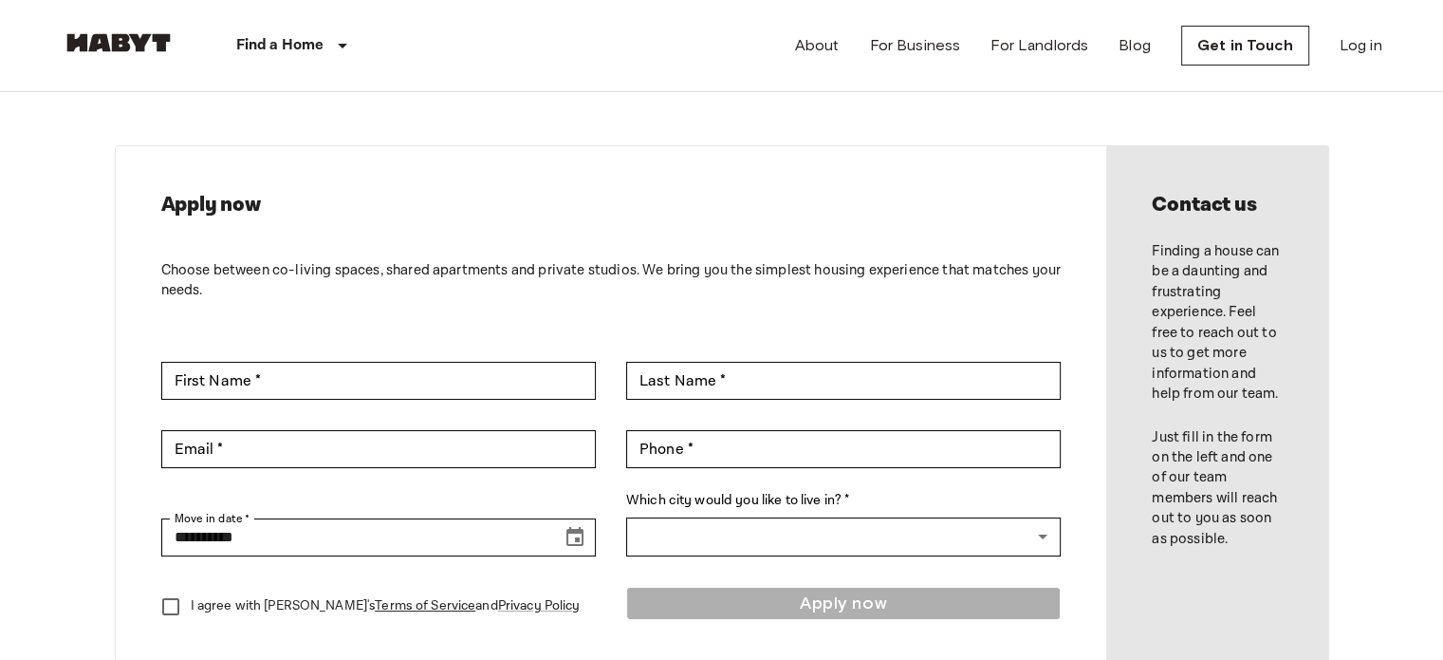
scroll to position [27, 0]
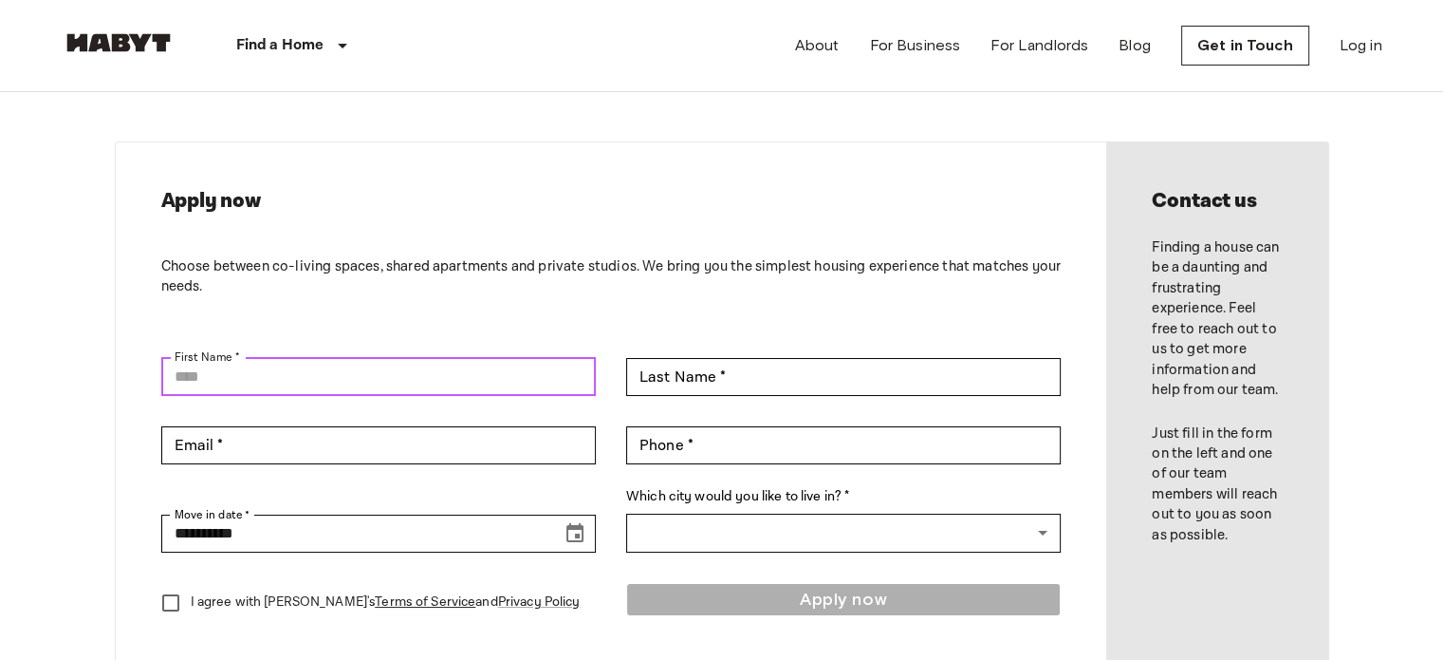
click at [502, 370] on input "First Name *" at bounding box center [378, 377] width 435 height 38
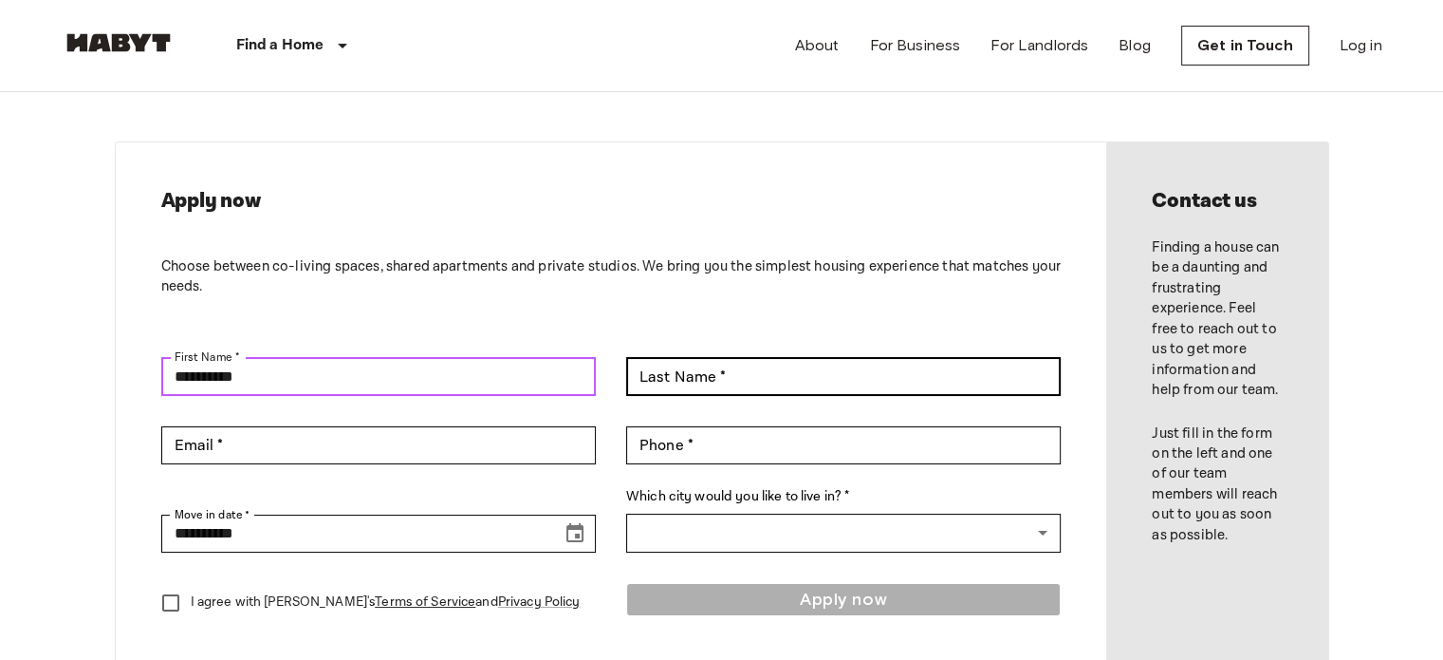
type input "*********"
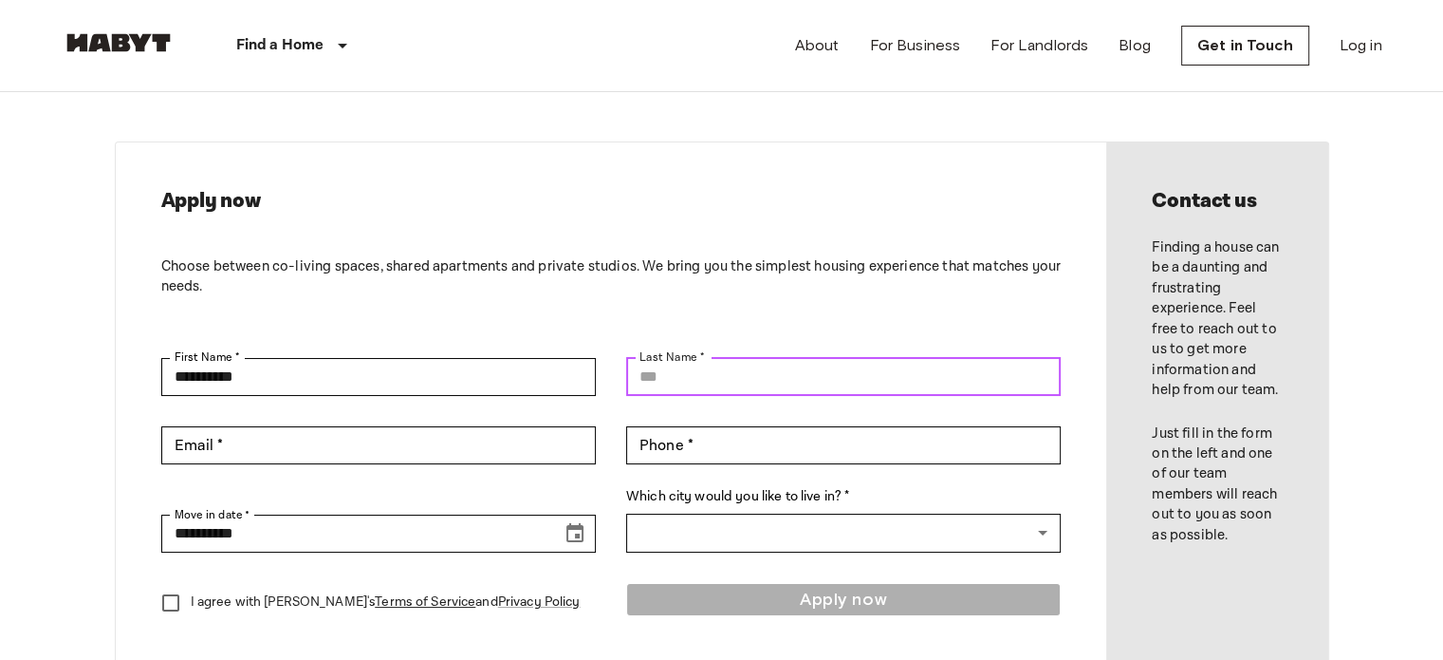
click at [683, 376] on input "Last Name *" at bounding box center [843, 377] width 435 height 38
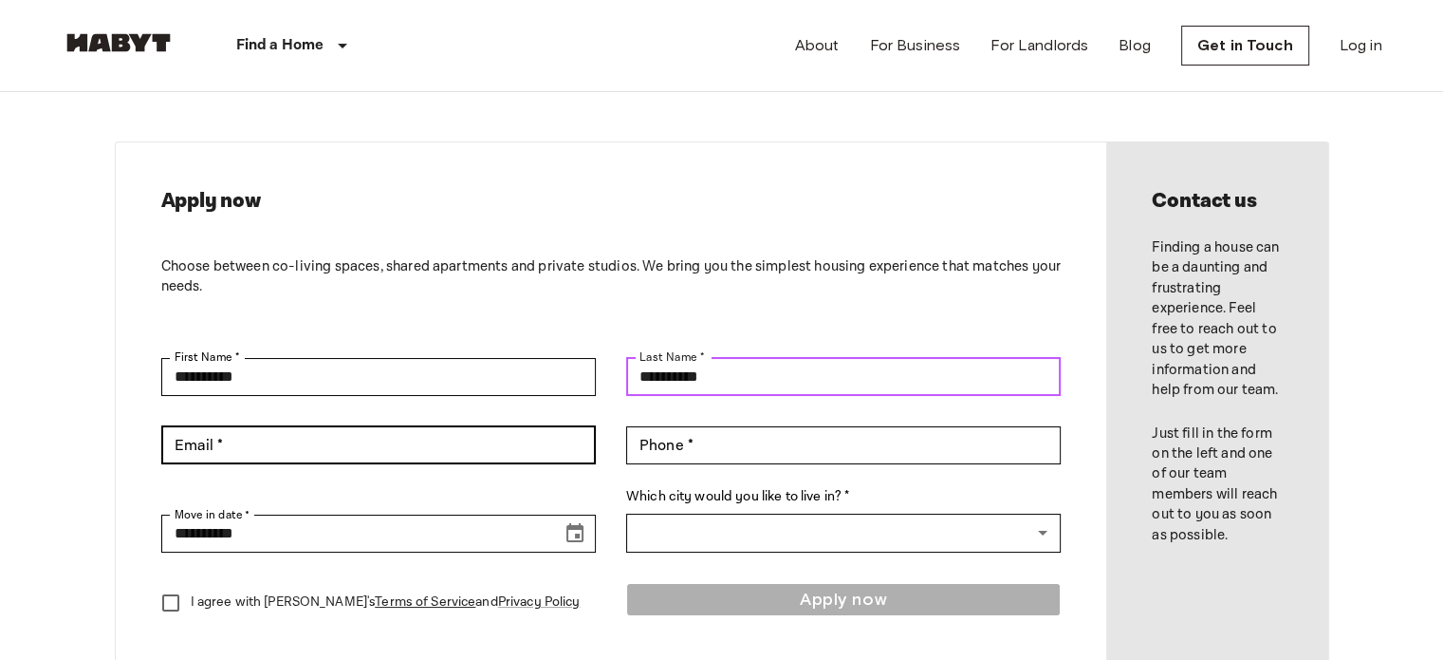
type input "**********"
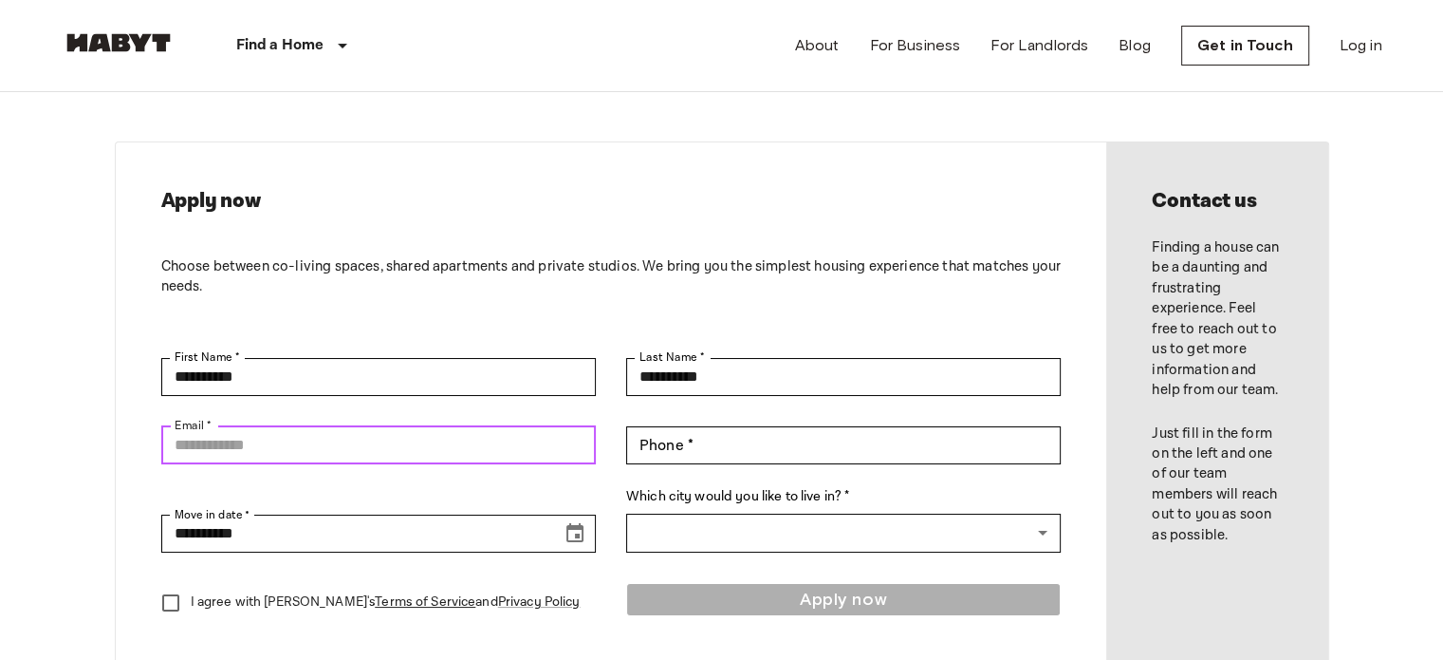
click at [493, 437] on input "Email *" at bounding box center [378, 445] width 435 height 38
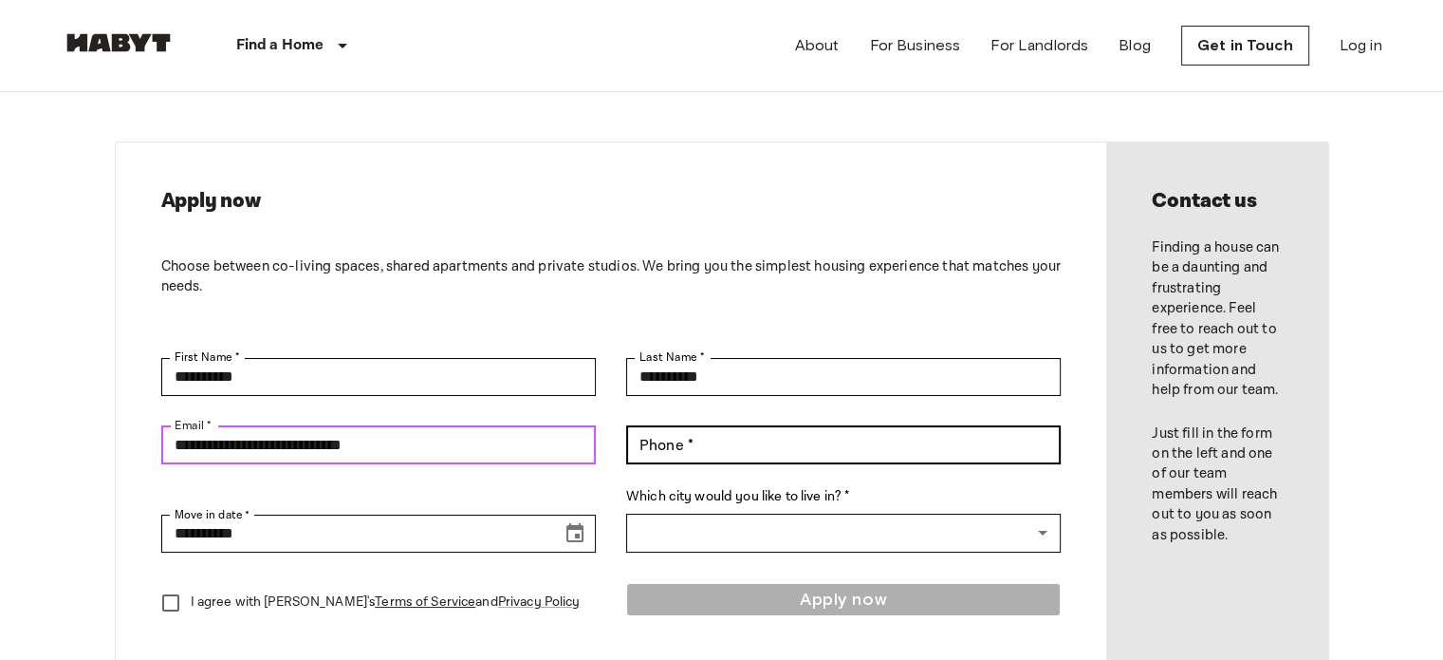
type input "**********"
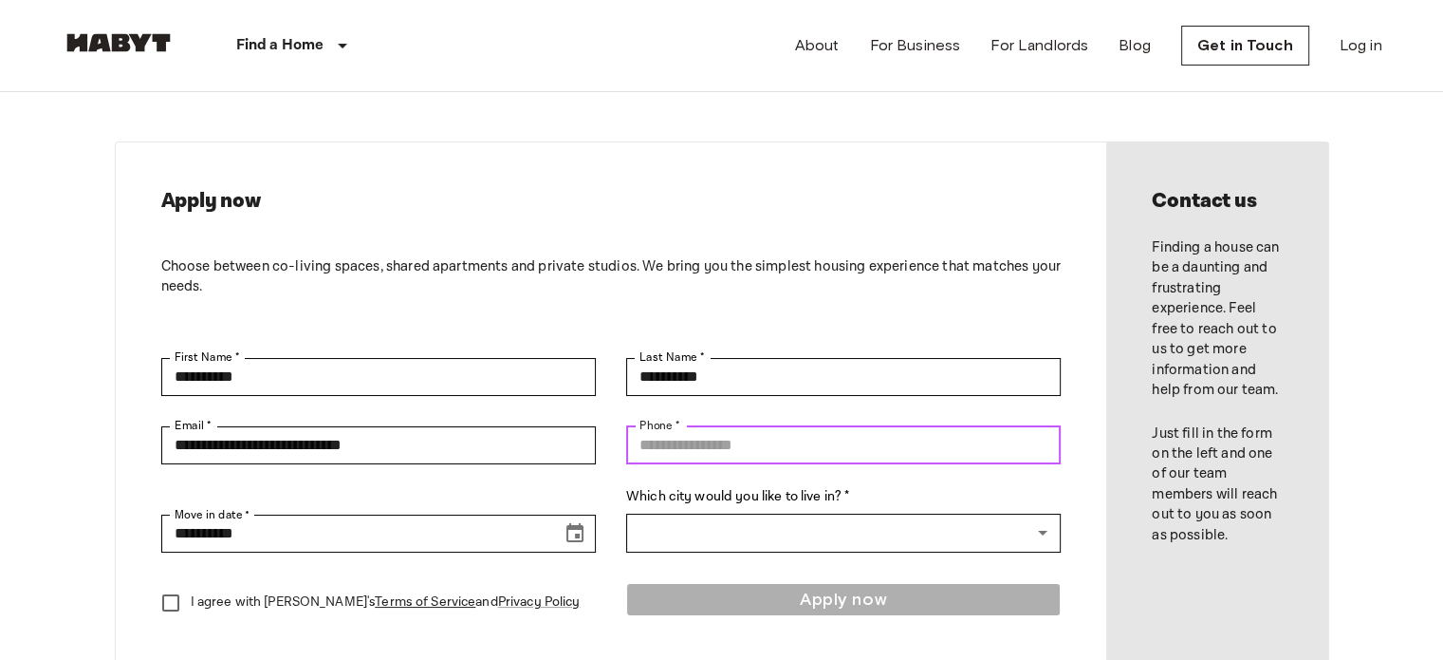
click at [672, 441] on input "Phone *" at bounding box center [843, 445] width 435 height 38
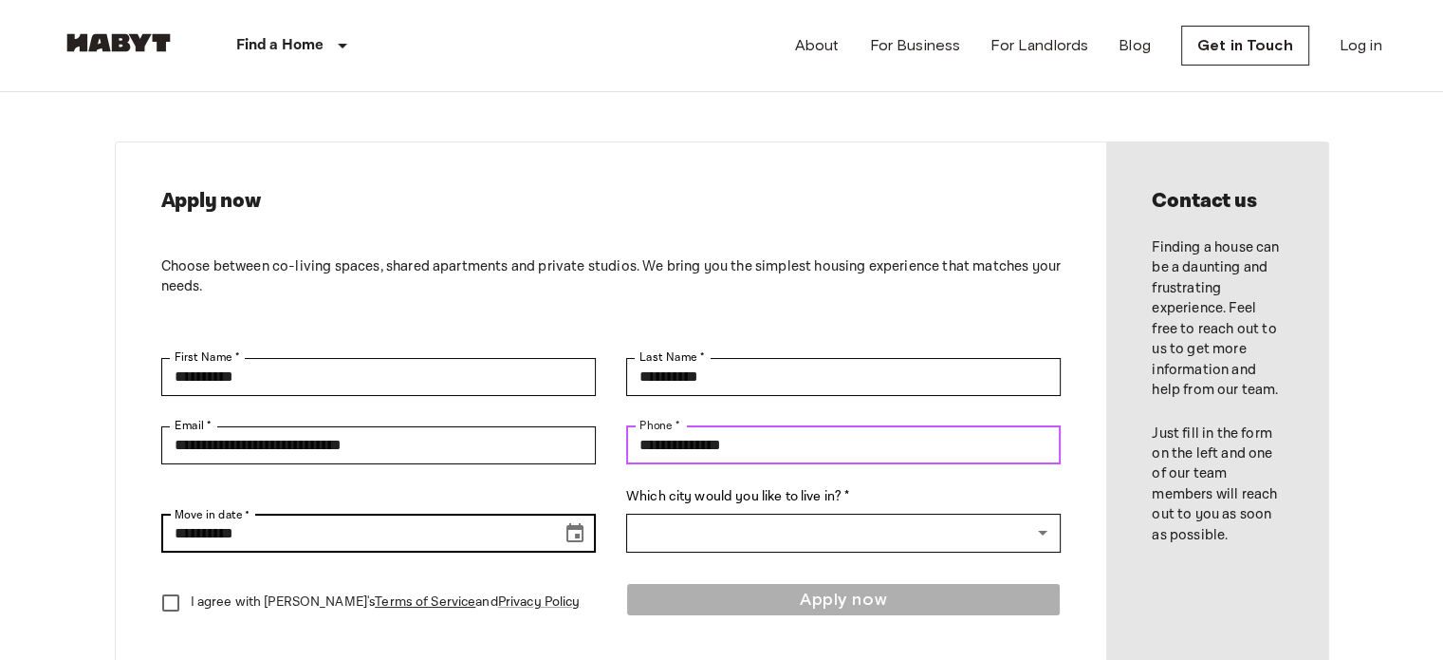
type input "**********"
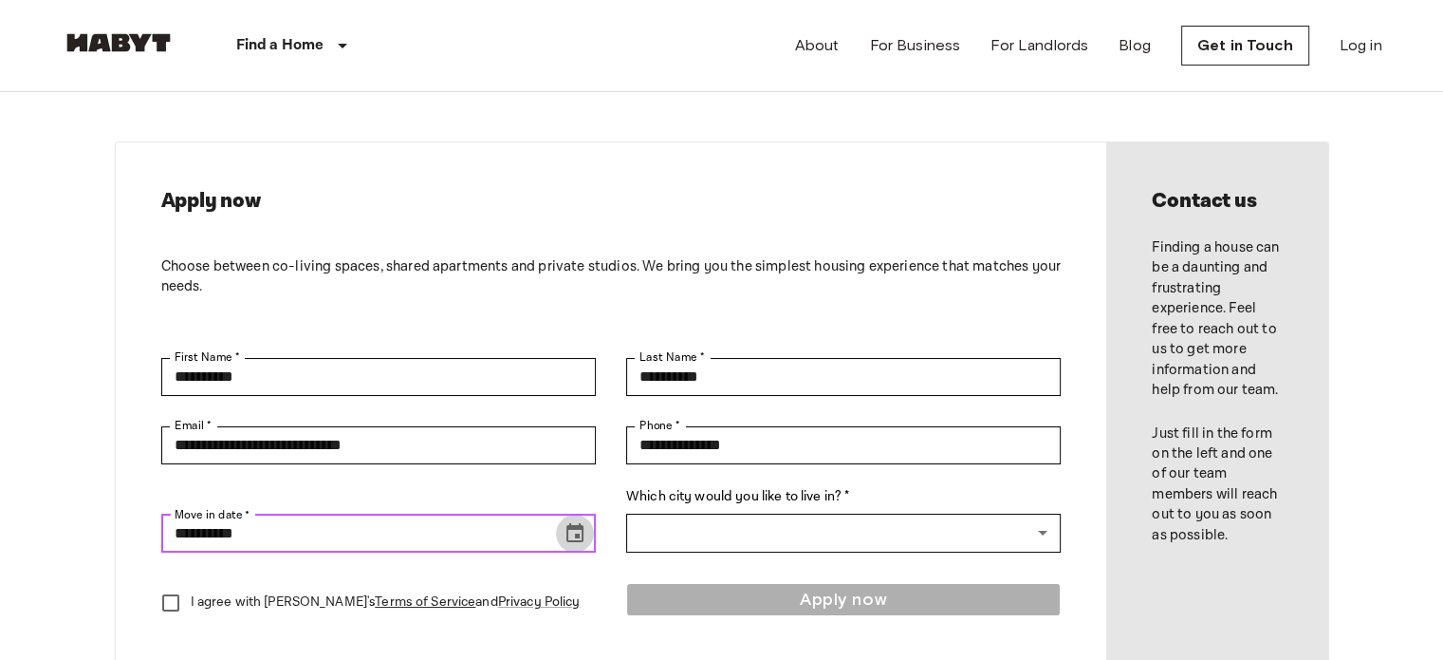
click at [586, 545] on button "Choose date, selected date is Aug 17, 2025" at bounding box center [575, 533] width 38 height 38
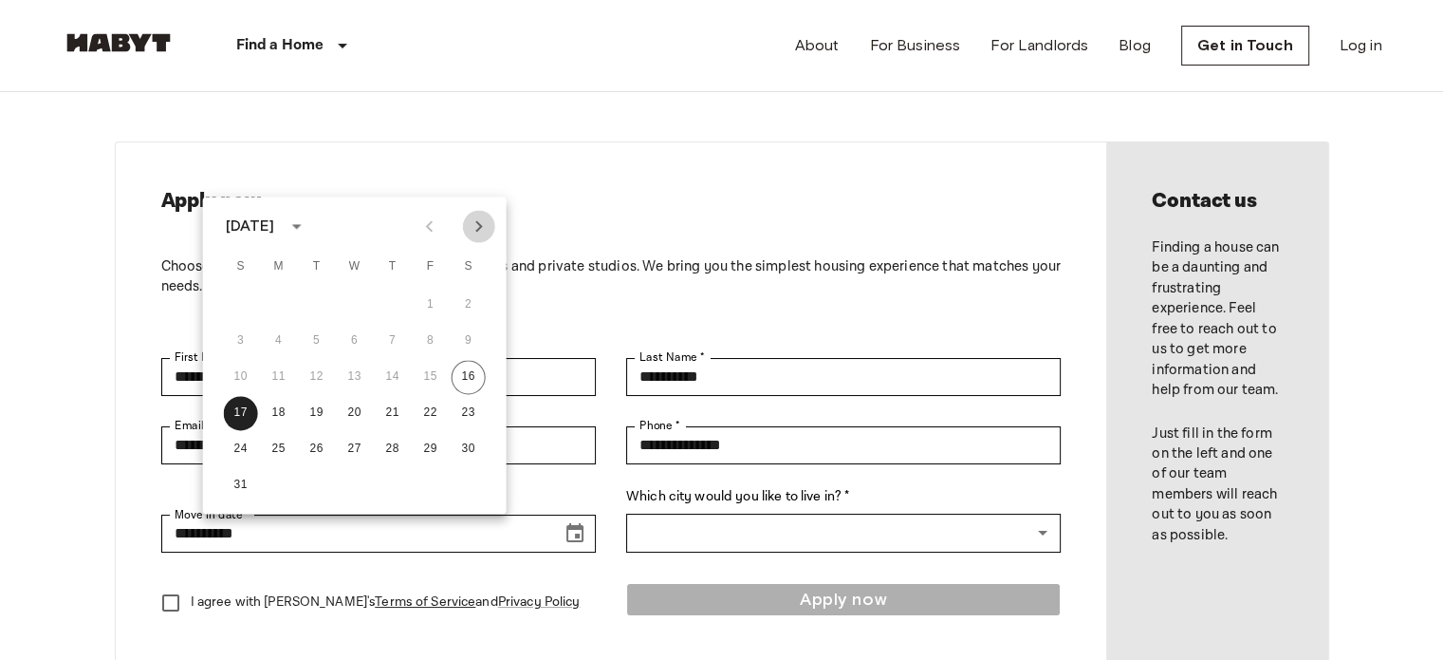
click at [473, 234] on icon "Next month" at bounding box center [479, 225] width 23 height 23
click at [349, 307] on button "1" at bounding box center [355, 305] width 34 height 34
type input "**********"
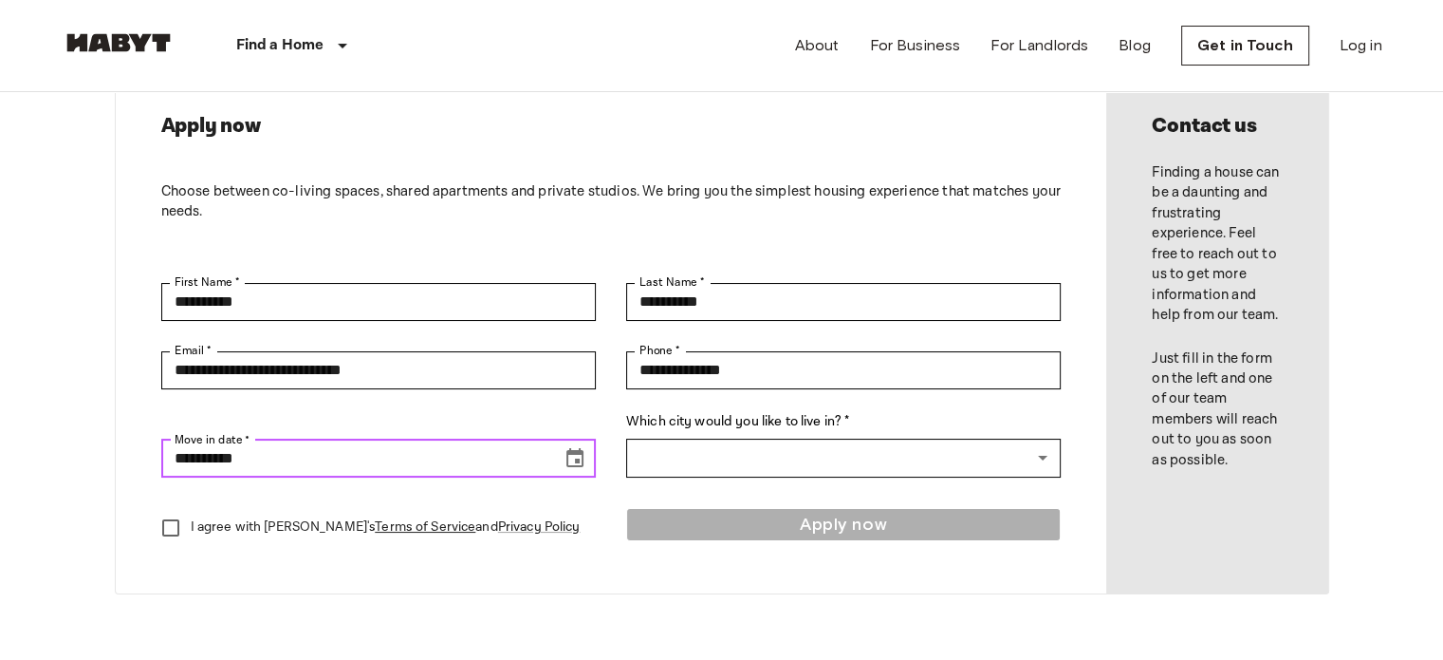
scroll to position [112, 0]
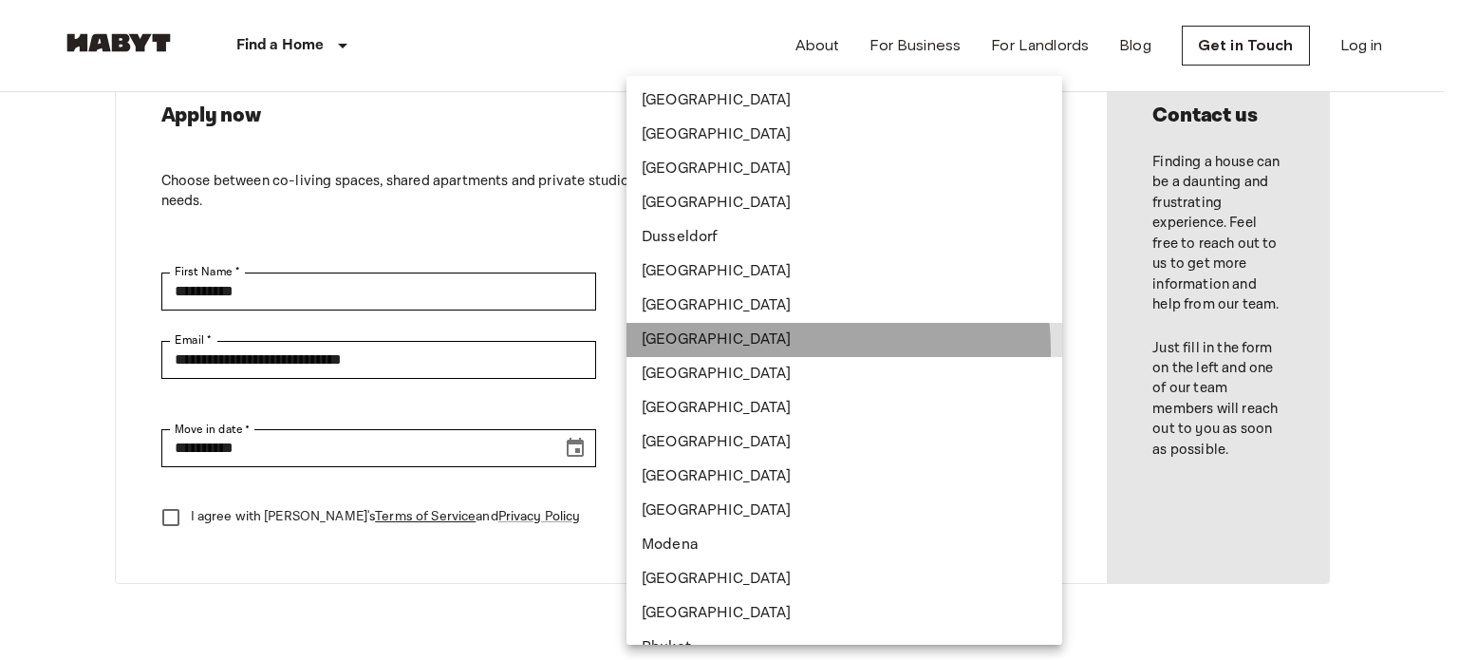
click at [798, 349] on li "[GEOGRAPHIC_DATA]" at bounding box center [844, 340] width 436 height 34
type input "*******"
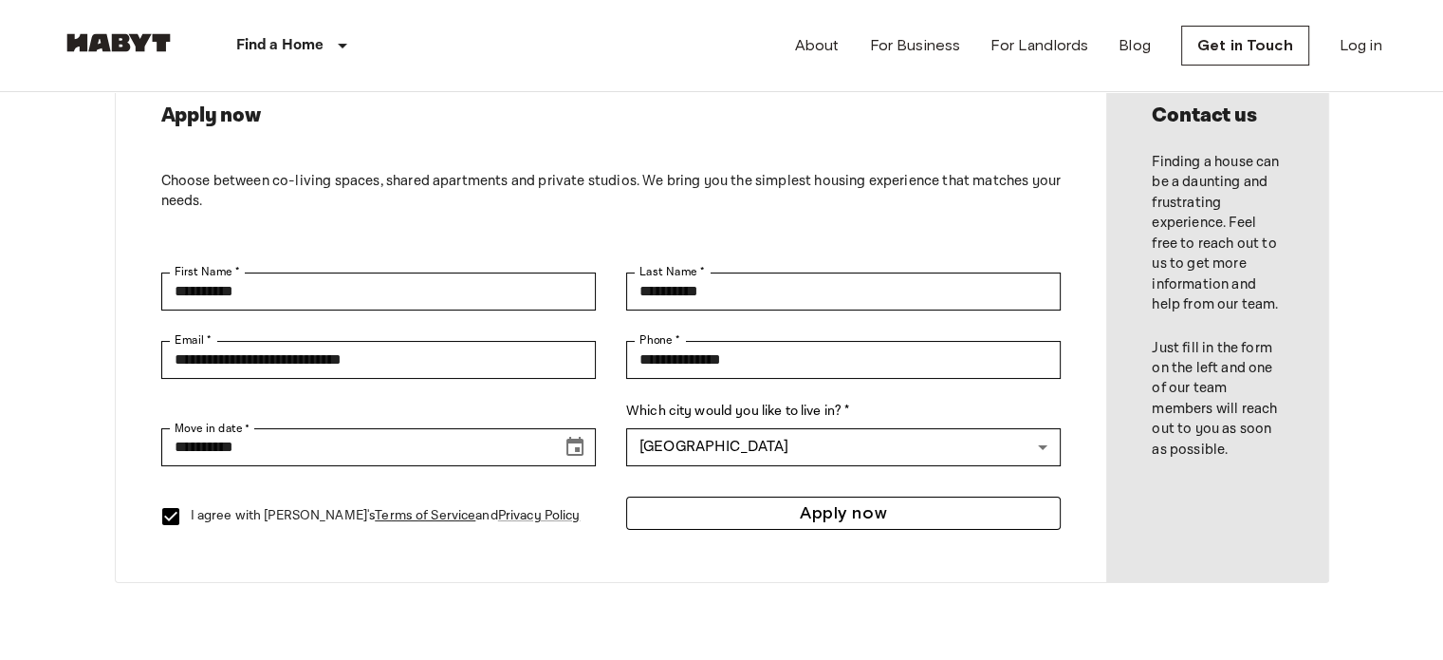
click at [768, 510] on button "Apply now" at bounding box center [843, 512] width 435 height 33
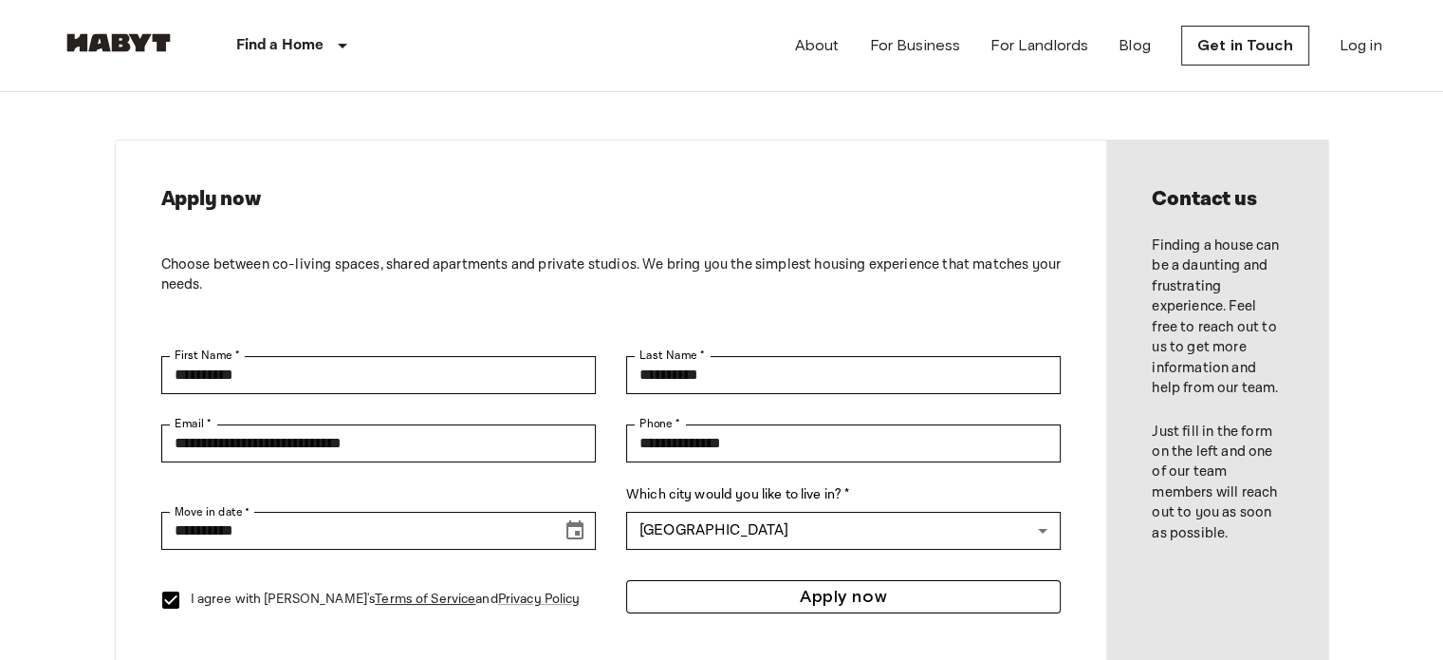
scroll to position [29, 0]
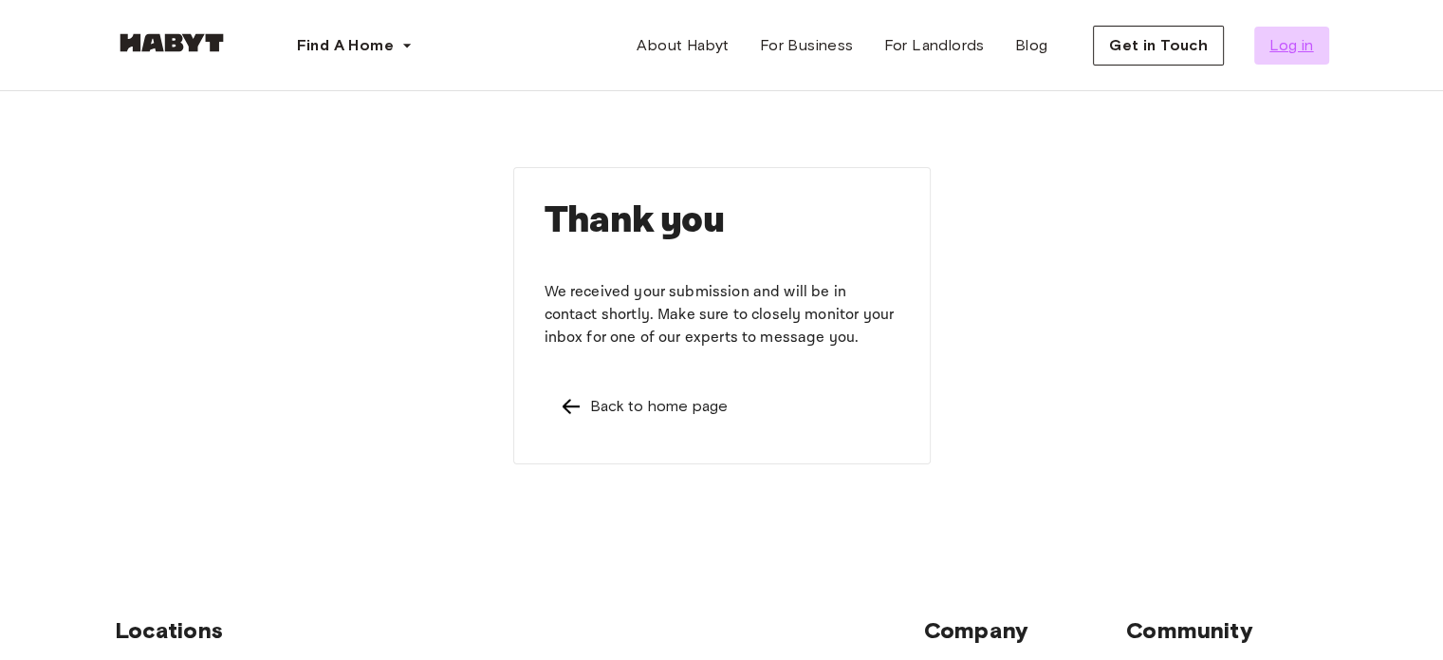
click at [1290, 52] on span "Log in" at bounding box center [1292, 45] width 44 height 23
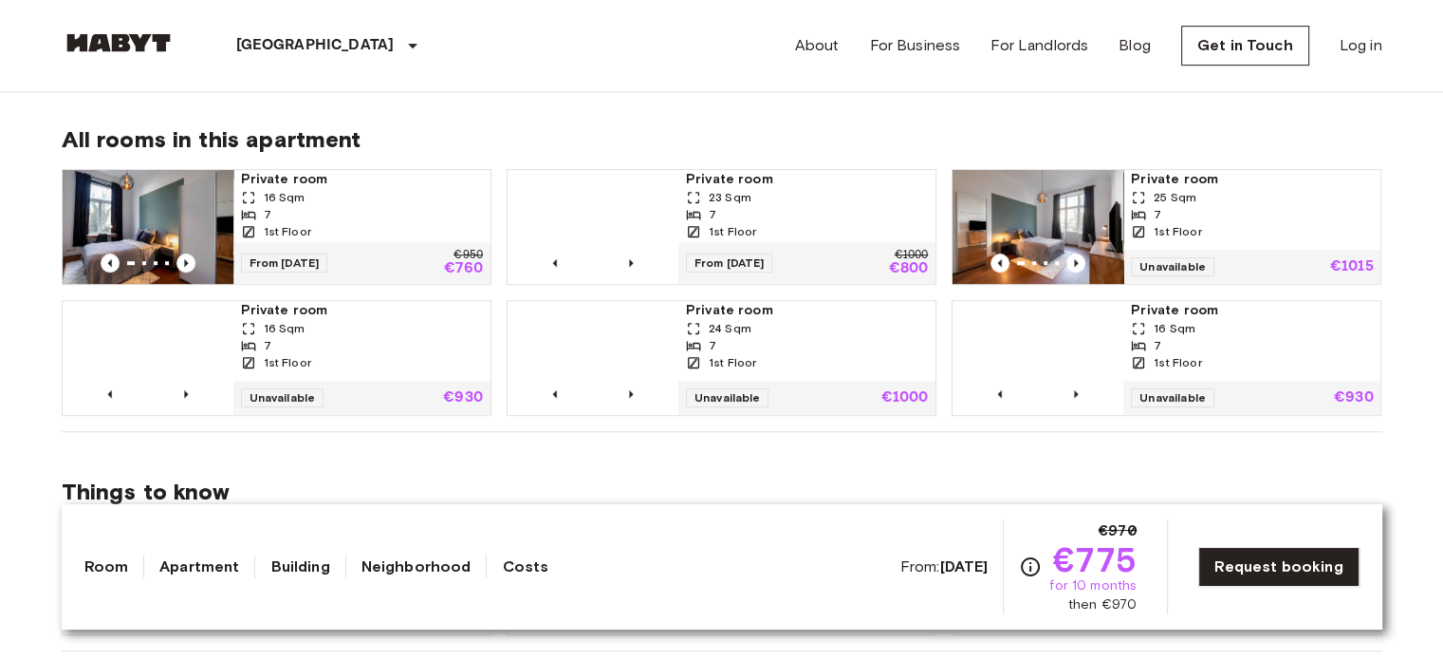
scroll to position [873, 0]
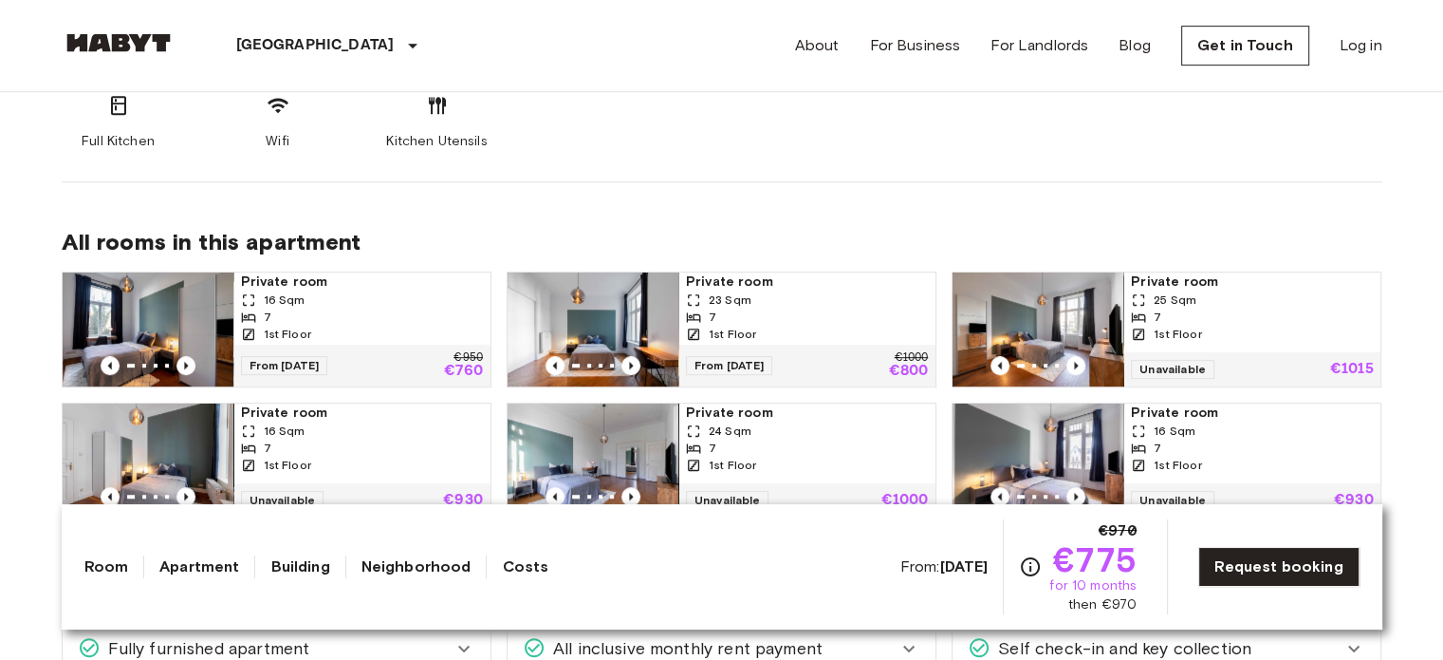
click at [235, 316] on div "Private room 16 Sqm 7 1st Floor" at bounding box center [361, 308] width 257 height 72
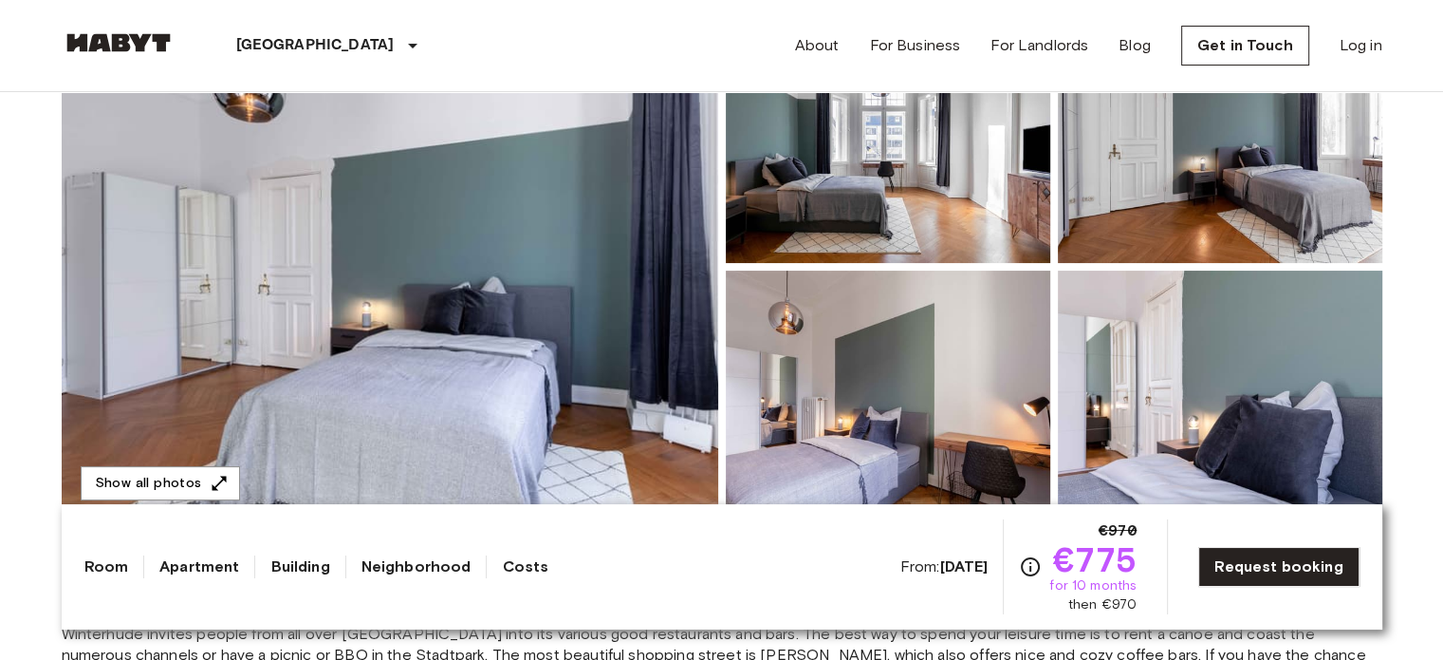
scroll to position [0, 0]
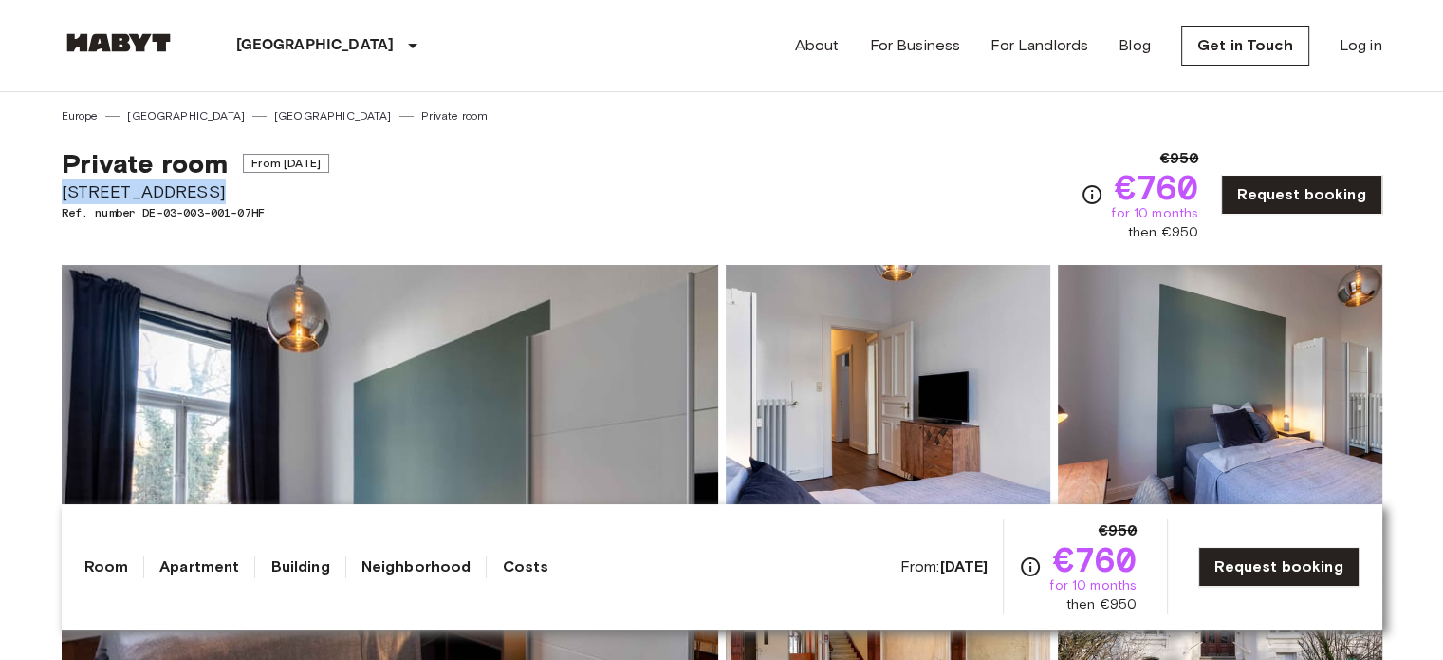
drag, startPoint x: 190, startPoint y: 187, endPoint x: 54, endPoint y: 194, distance: 135.9
copy span "[STREET_ADDRESS]"
click at [1272, 198] on link "Request booking" at bounding box center [1301, 195] width 160 height 40
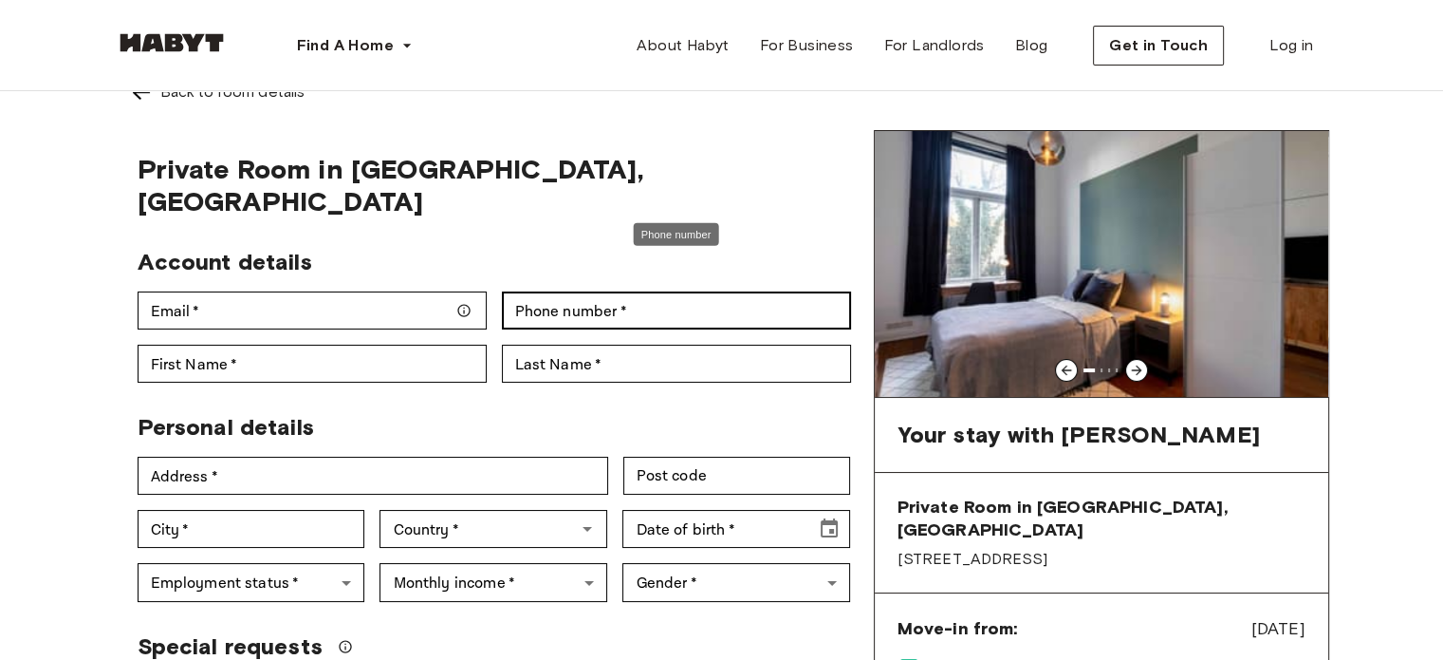
scroll to position [64, 0]
